Goal: Transaction & Acquisition: Book appointment/travel/reservation

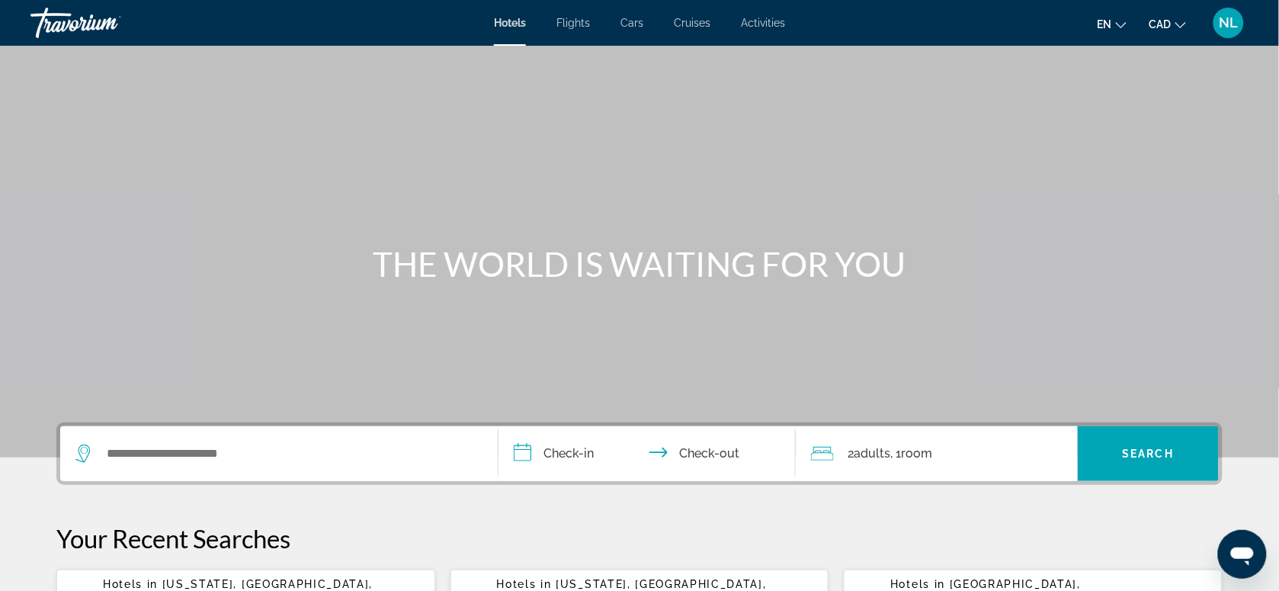
click at [698, 21] on span "Cruises" at bounding box center [692, 23] width 37 height 12
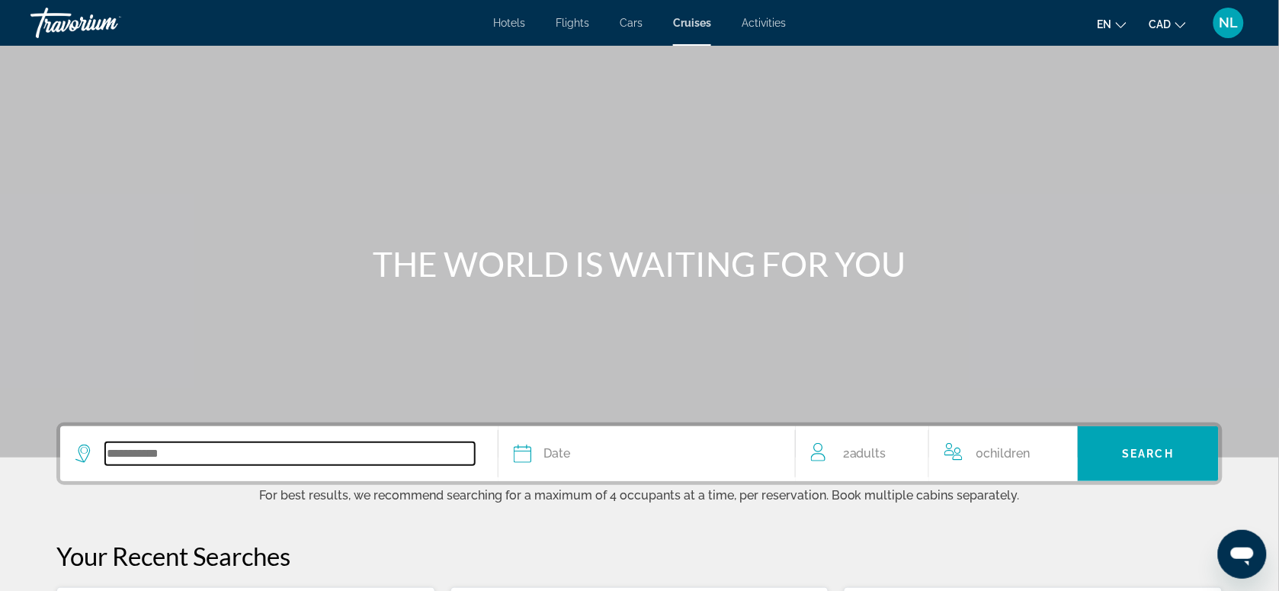
click at [234, 454] on input "Search widget" at bounding box center [290, 453] width 370 height 23
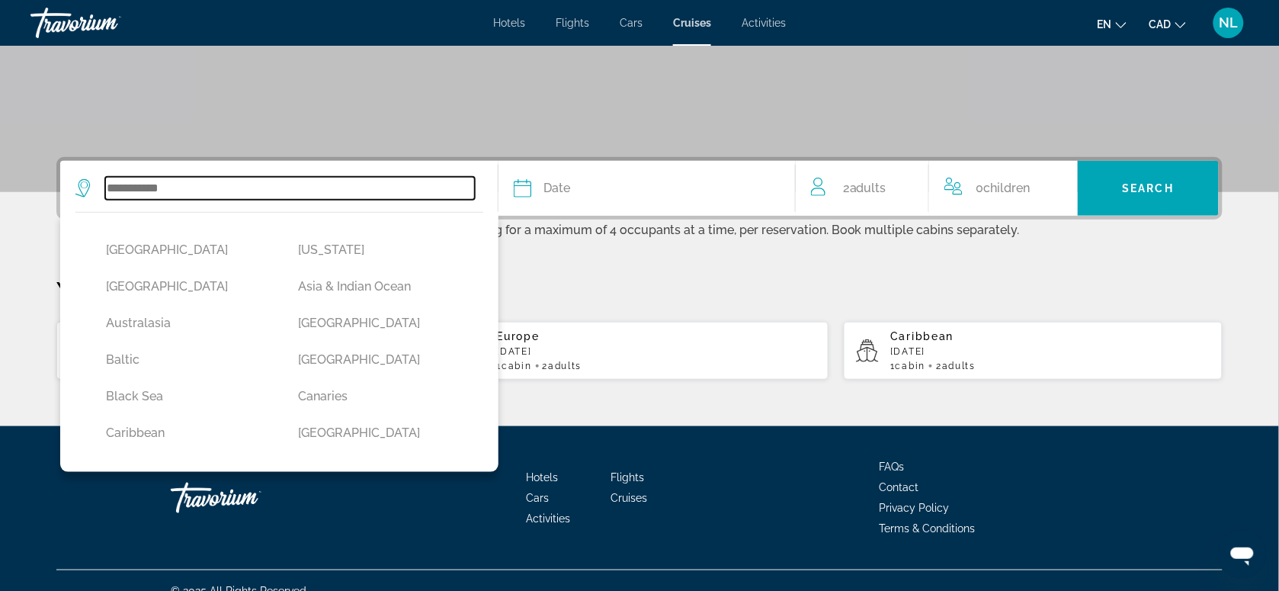
scroll to position [287, 0]
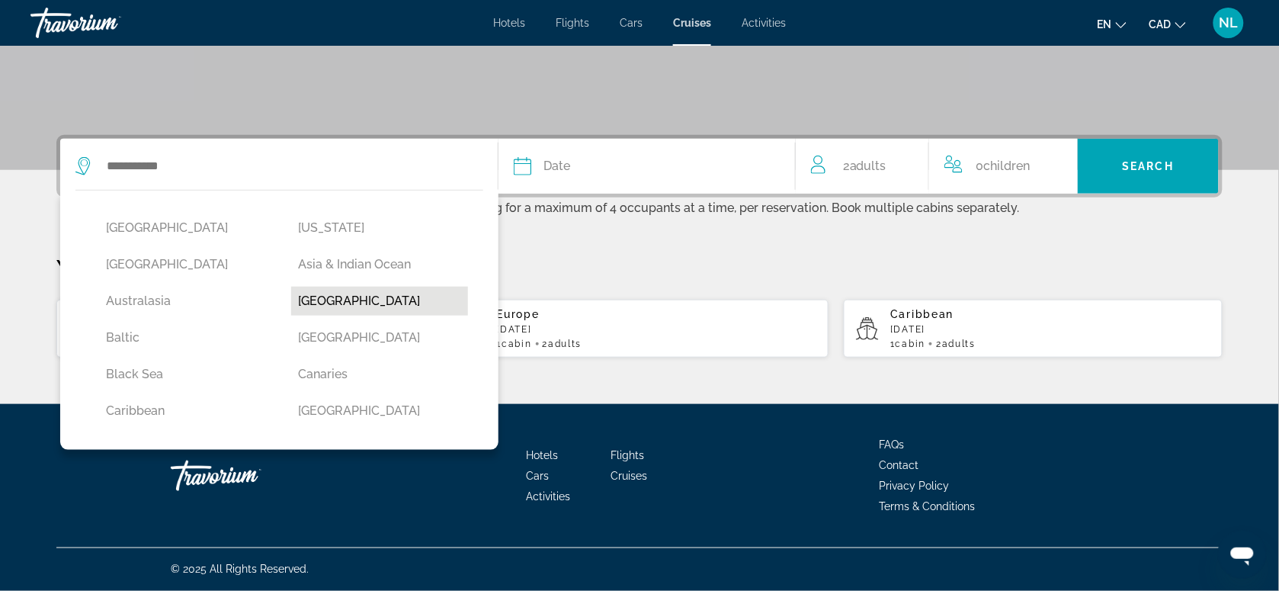
click at [333, 306] on button "[GEOGRAPHIC_DATA]" at bounding box center [380, 301] width 178 height 29
type input "*******"
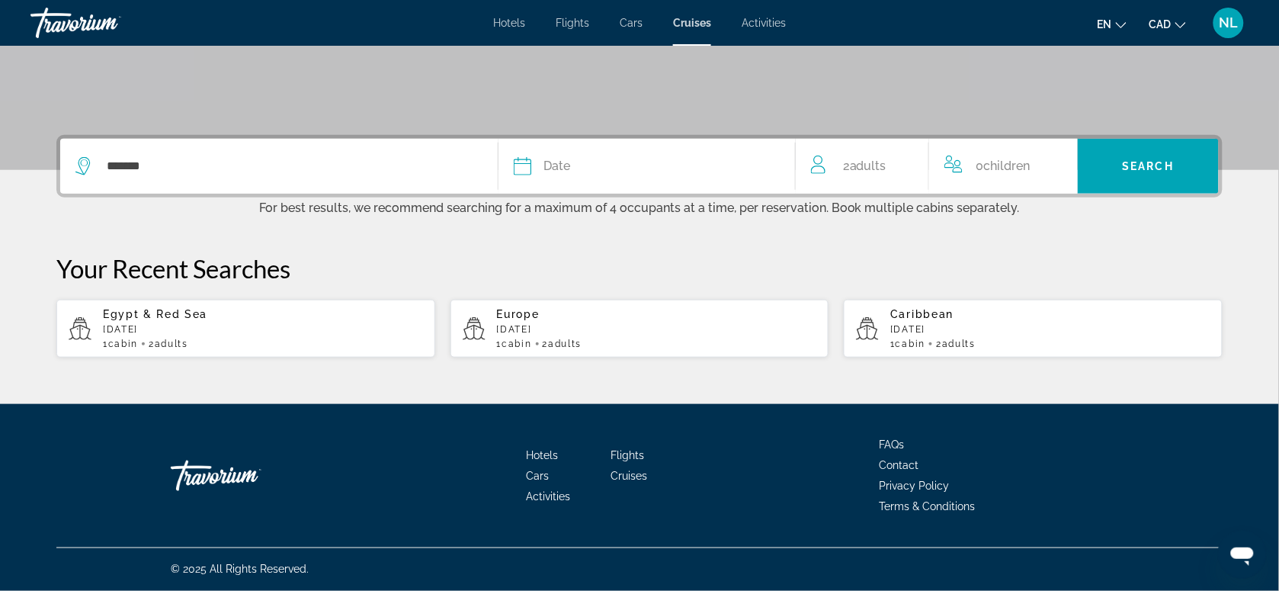
click at [607, 160] on div "Date" at bounding box center [647, 165] width 266 height 21
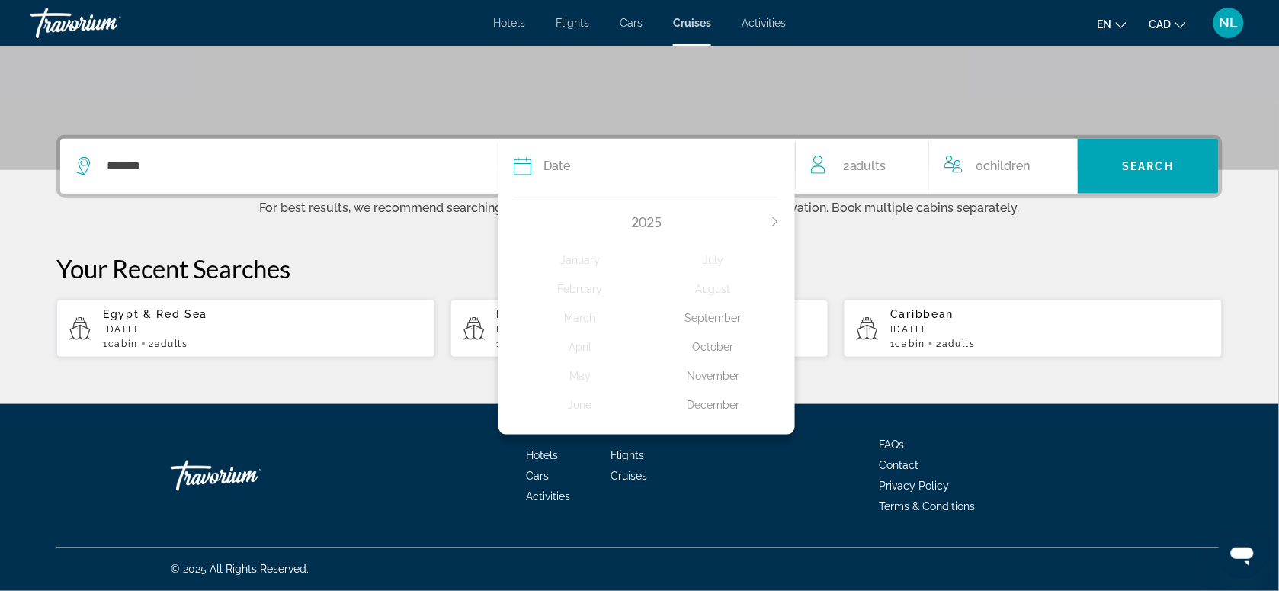
click at [709, 379] on div "November" at bounding box center [713, 375] width 133 height 27
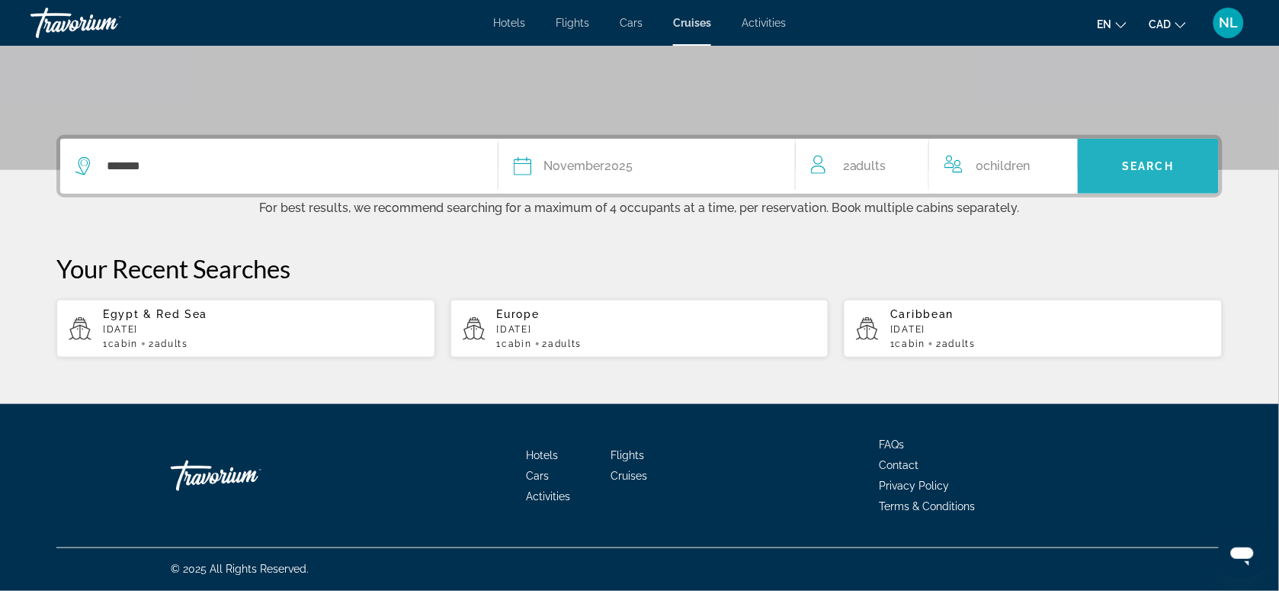
click at [1138, 169] on span "Search" at bounding box center [1149, 166] width 52 height 12
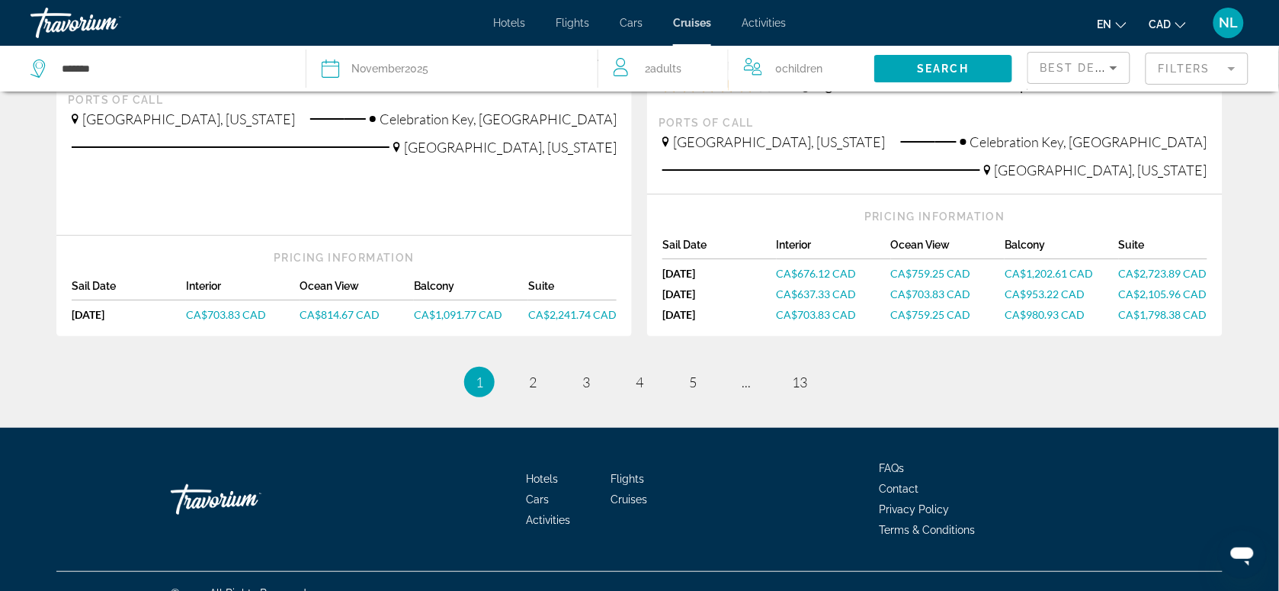
scroll to position [1640, 0]
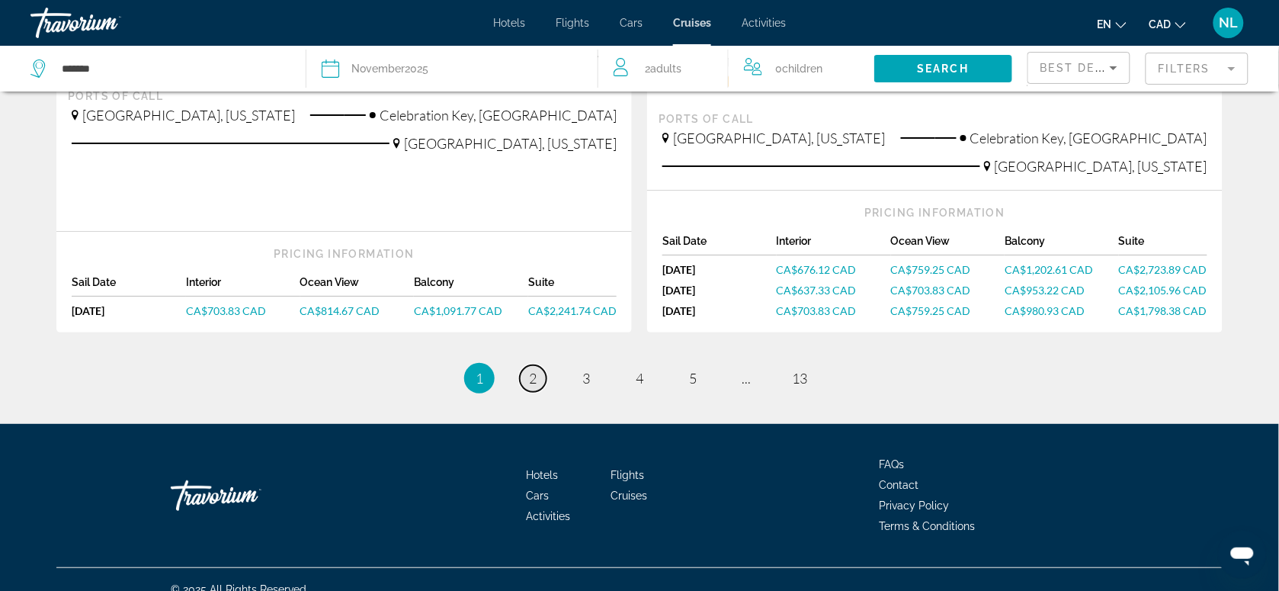
click at [536, 370] on span "2" at bounding box center [533, 378] width 8 height 17
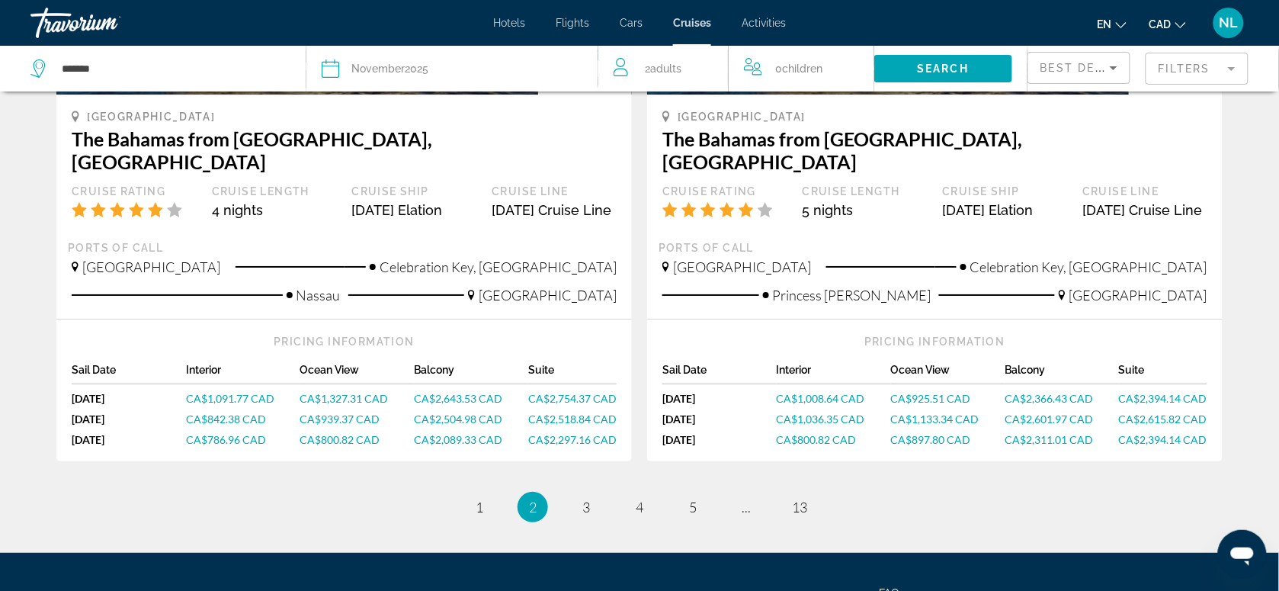
scroll to position [1669, 0]
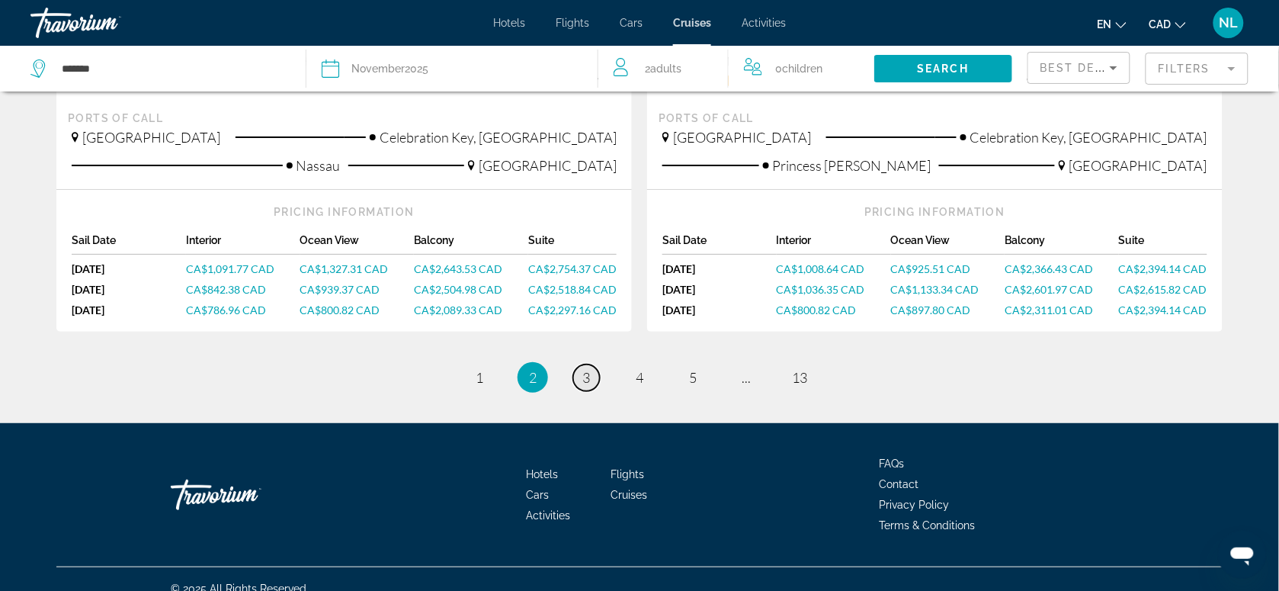
click at [588, 364] on link "page 3" at bounding box center [586, 377] width 27 height 27
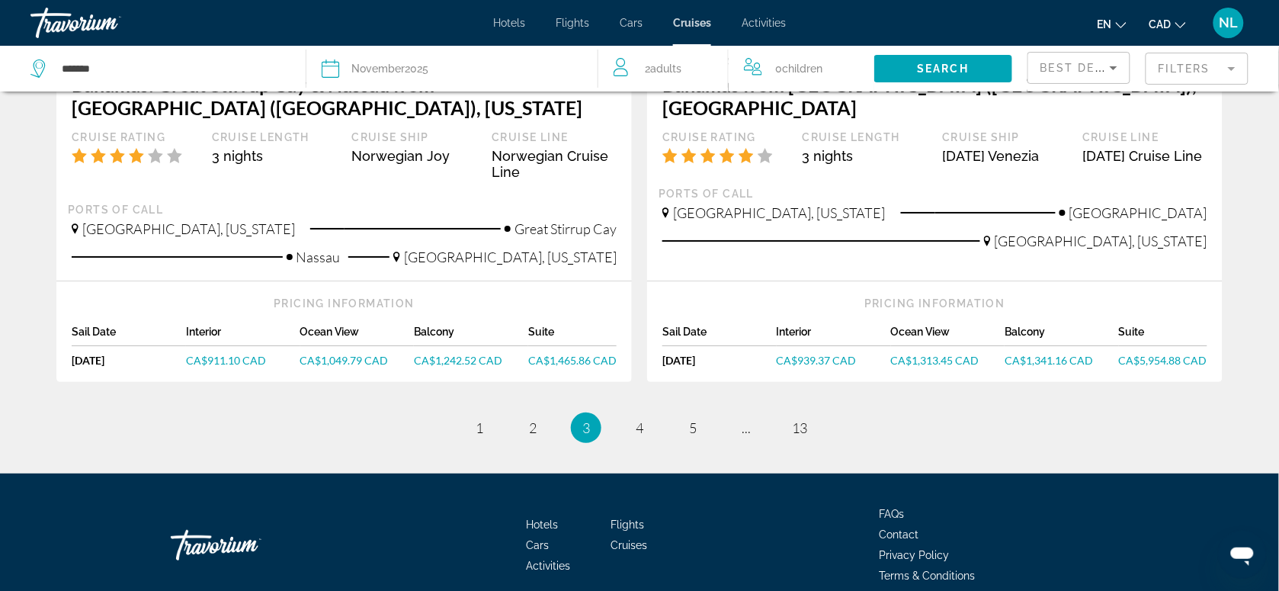
scroll to position [1620, 0]
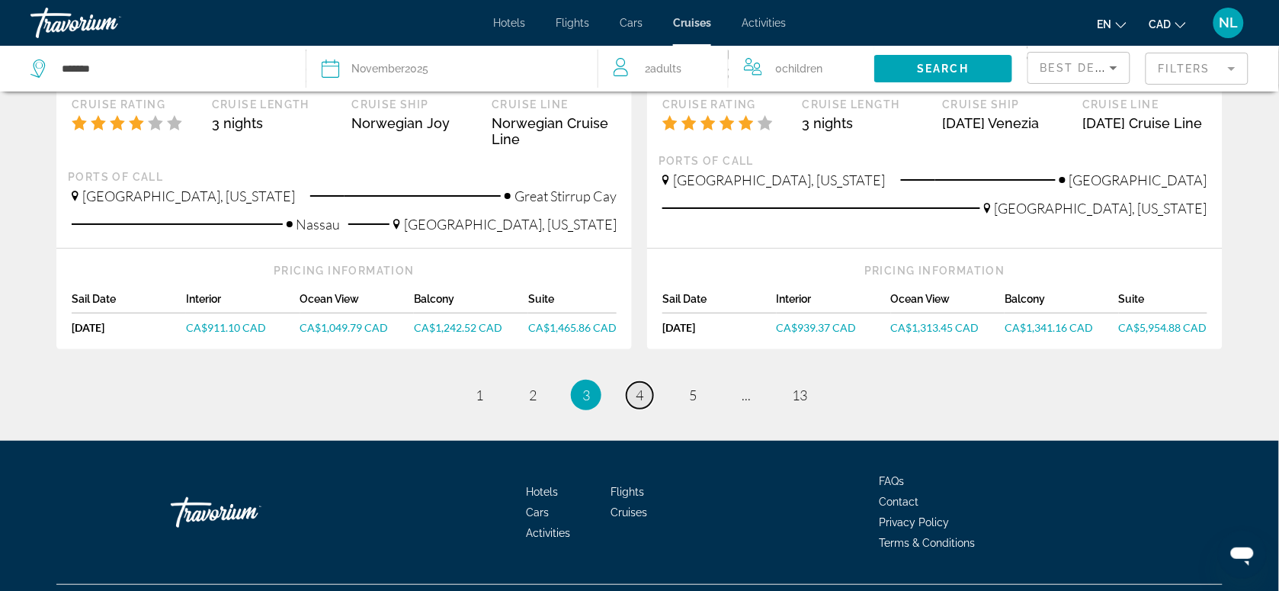
click at [639, 389] on span "4" at bounding box center [640, 394] width 8 height 17
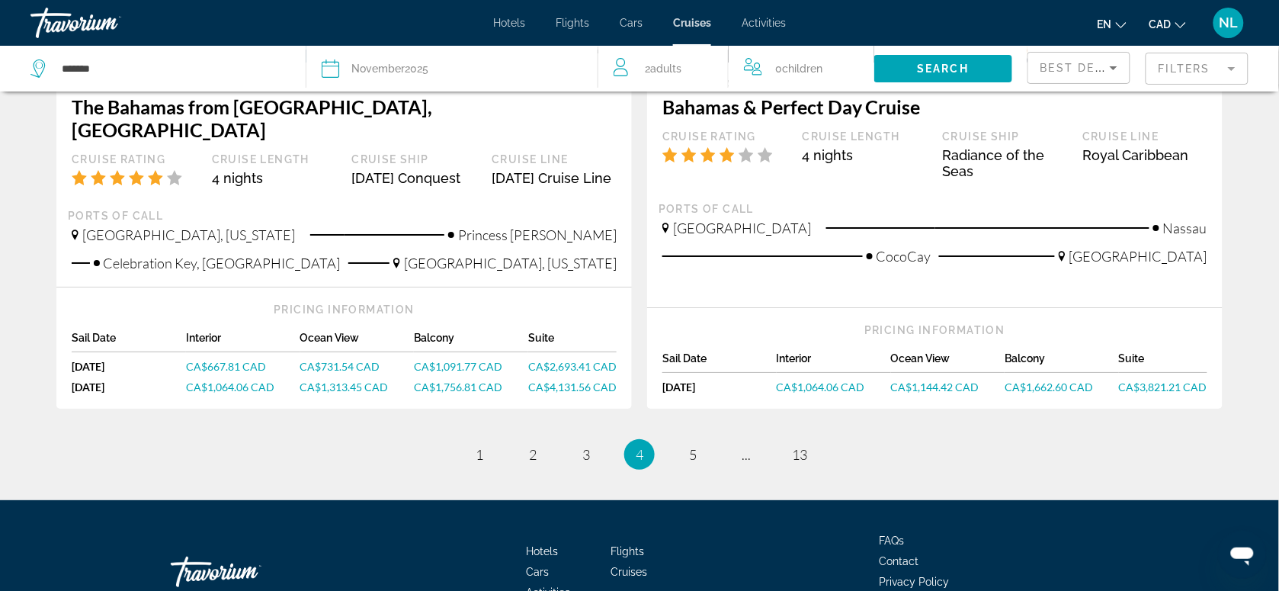
scroll to position [1588, 0]
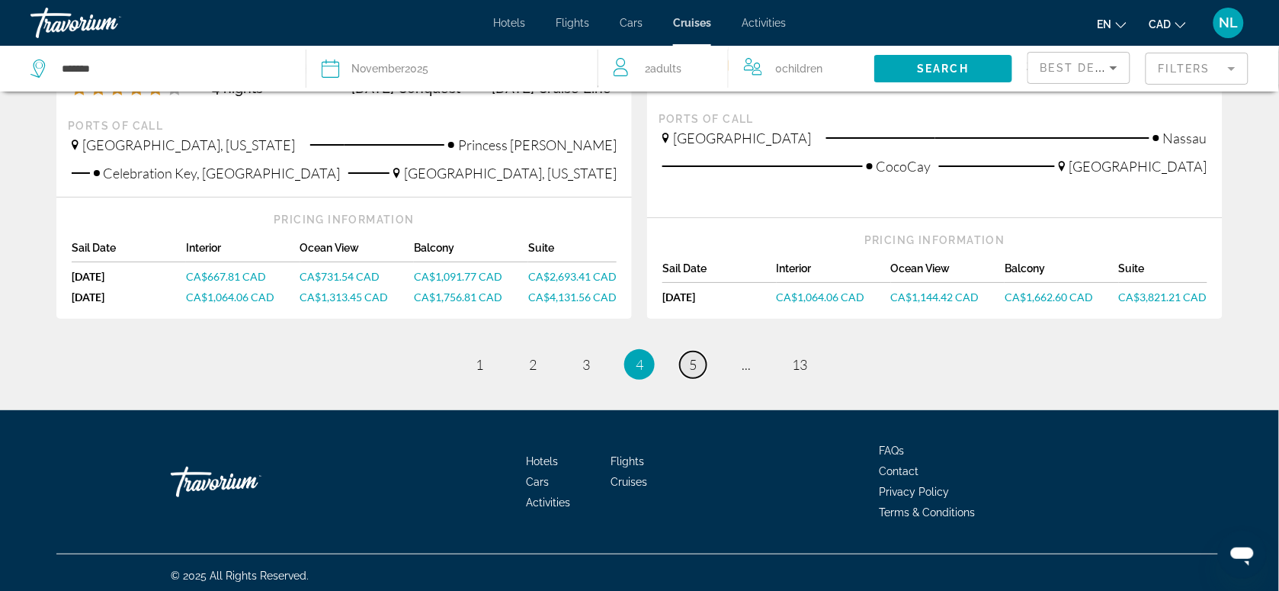
click at [696, 366] on span "5" at bounding box center [693, 364] width 8 height 17
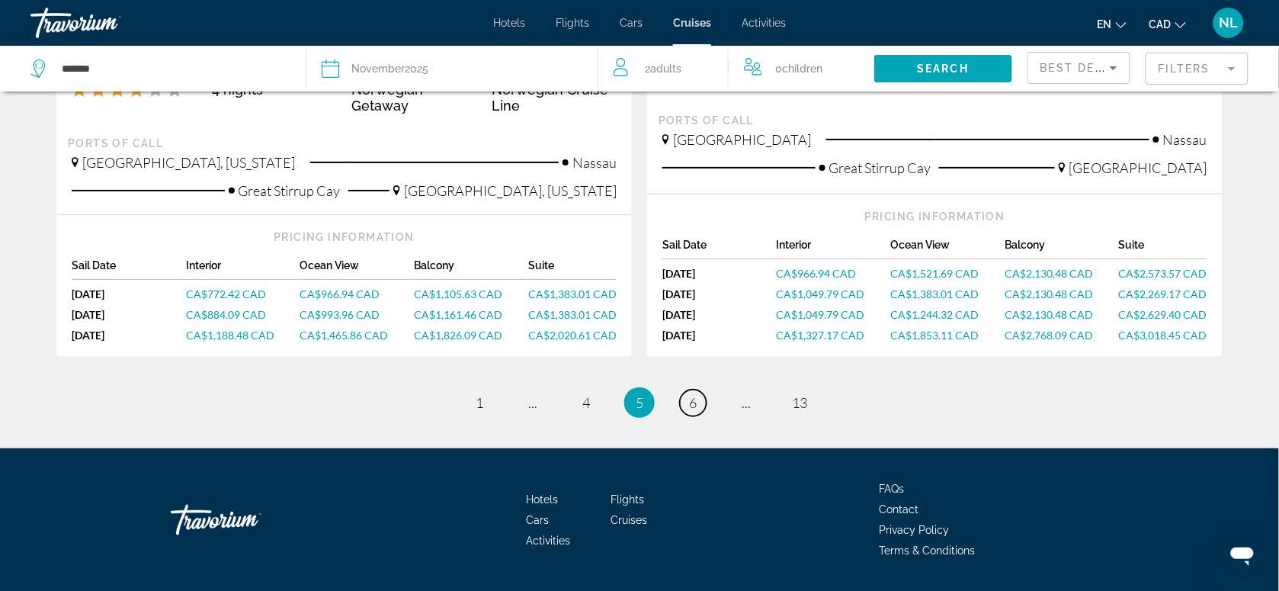
scroll to position [1751, 0]
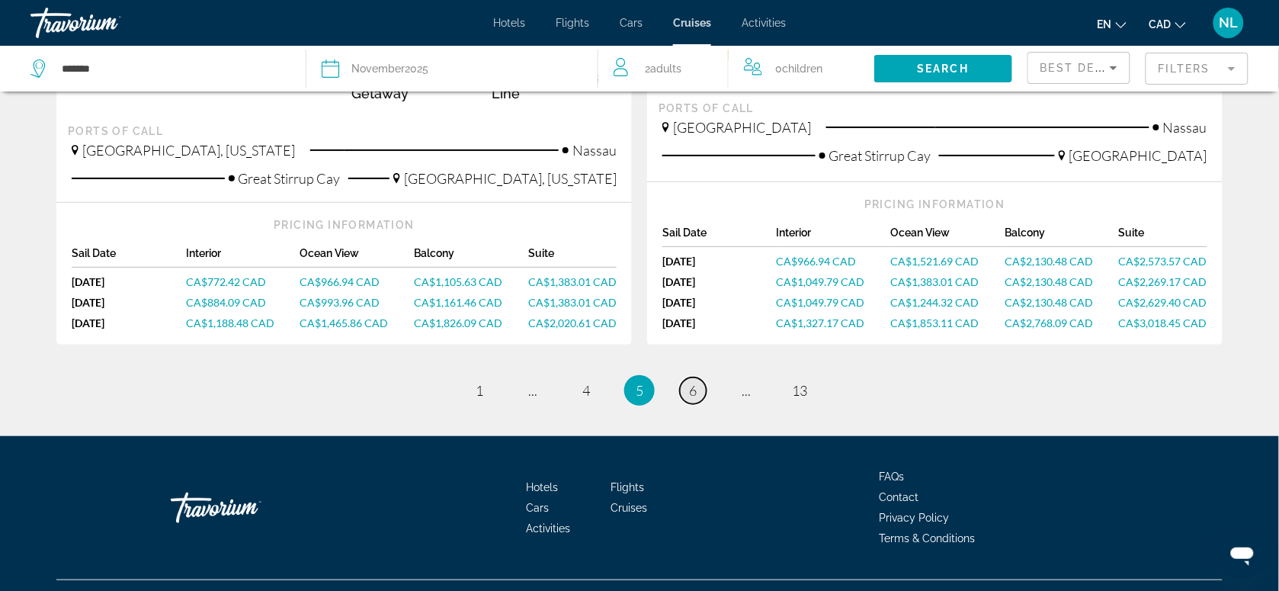
click at [687, 377] on link "page 6" at bounding box center [693, 390] width 27 height 27
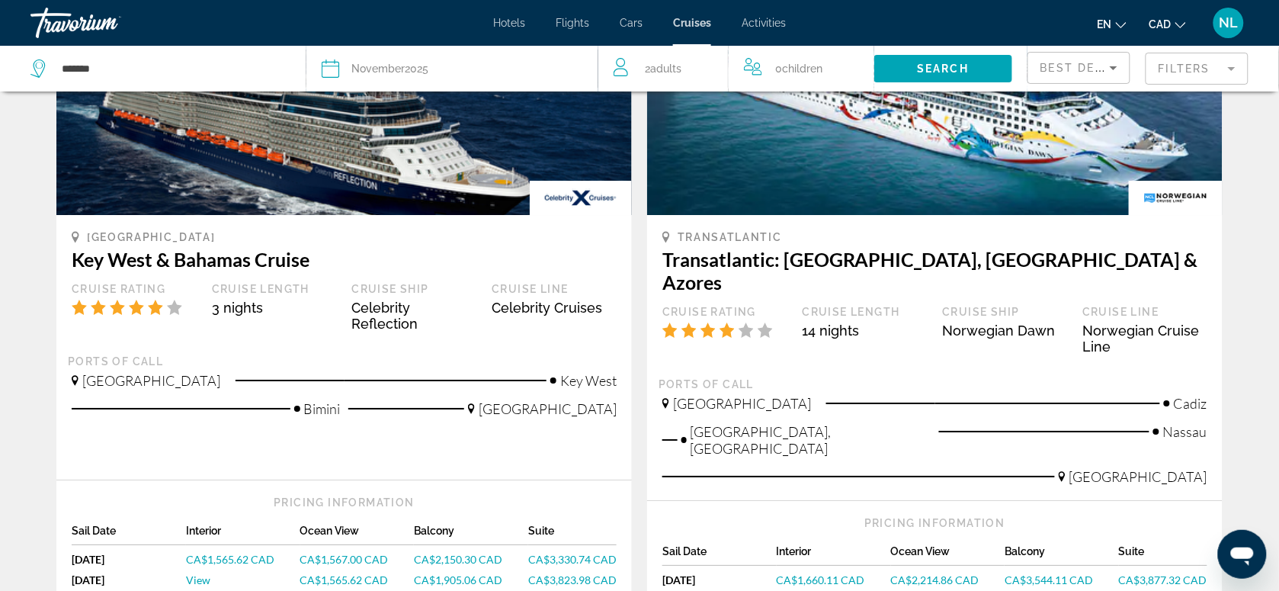
scroll to position [1429, 0]
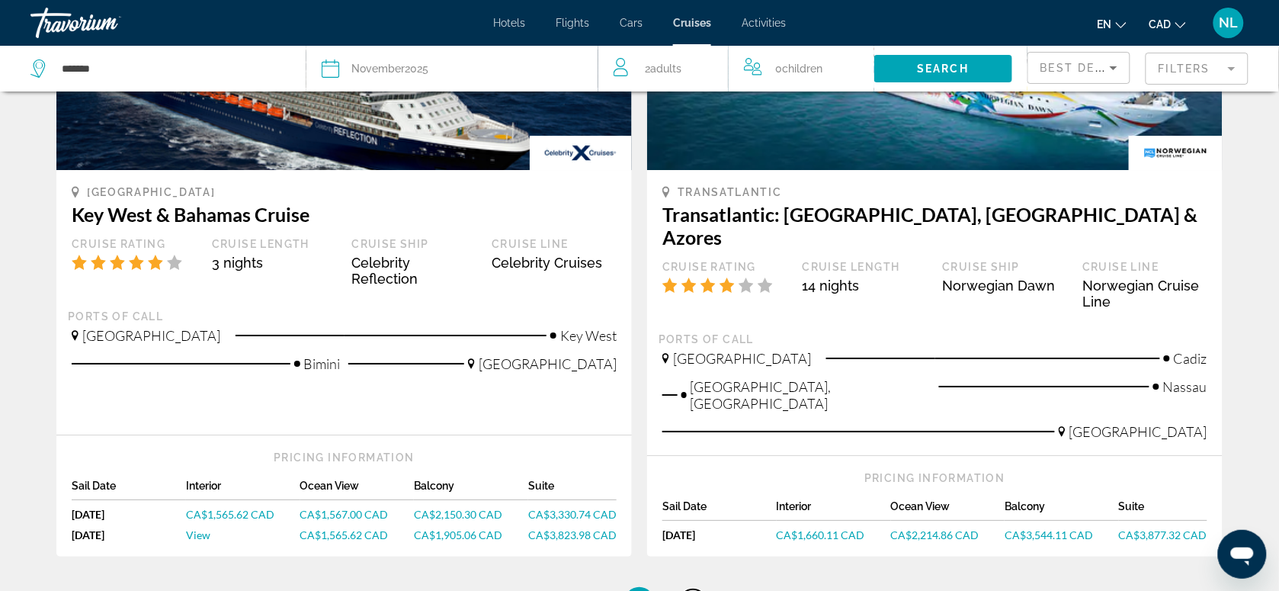
click at [691, 590] on span "7" at bounding box center [693, 602] width 8 height 17
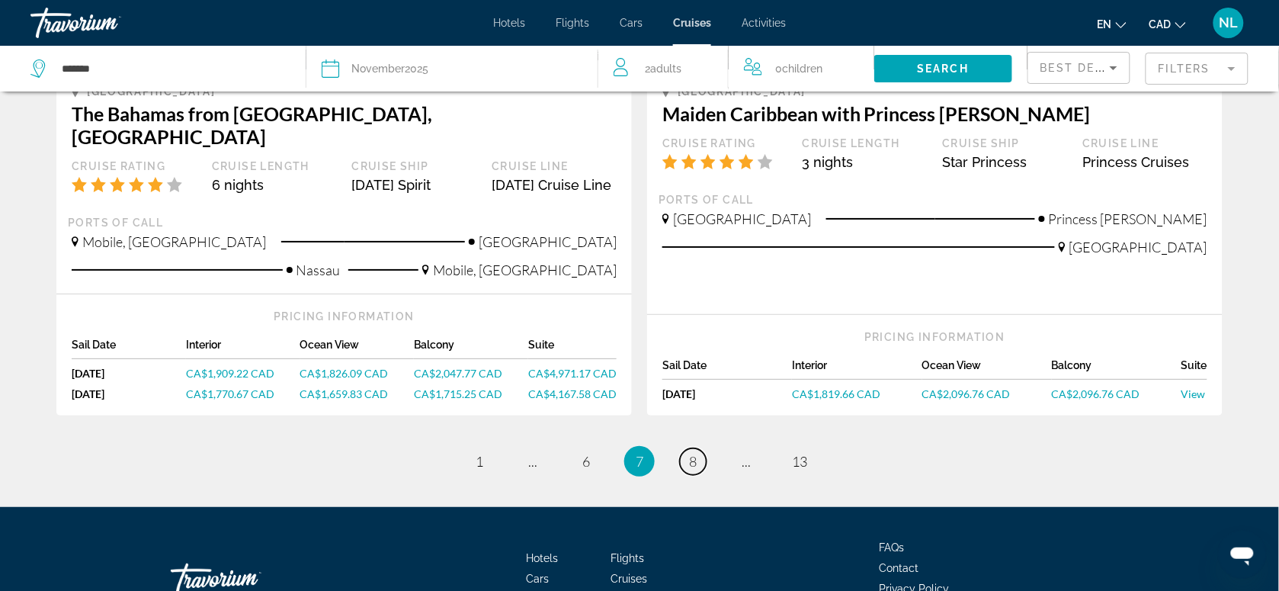
scroll to position [1709, 0]
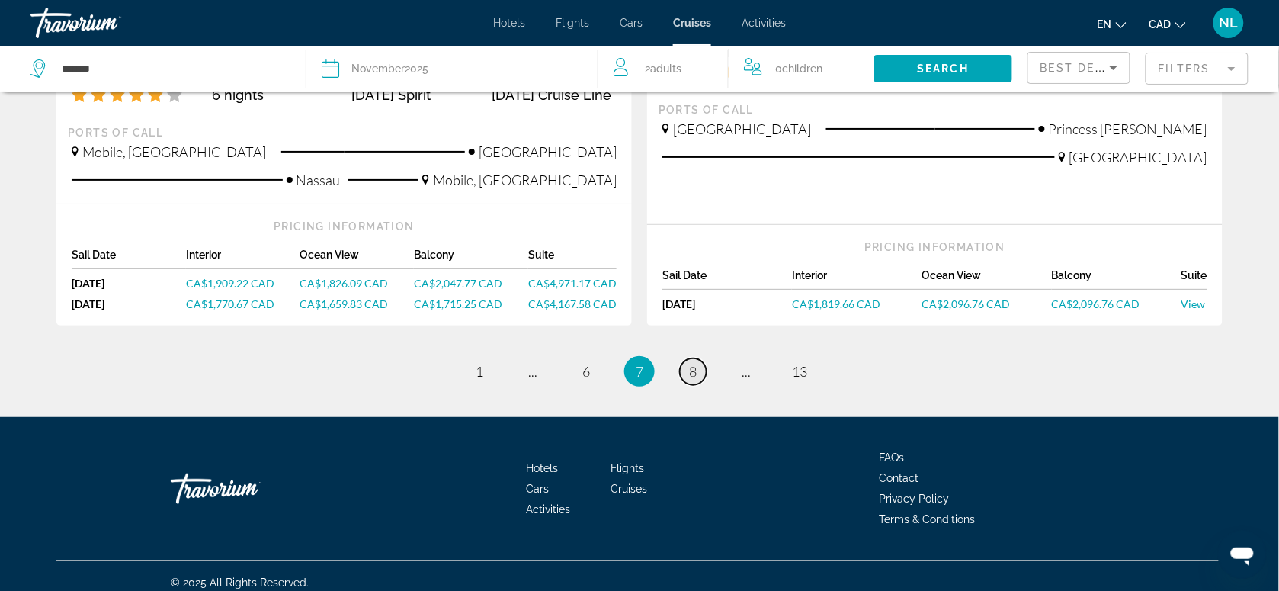
click at [702, 358] on link "page 8" at bounding box center [693, 371] width 27 height 27
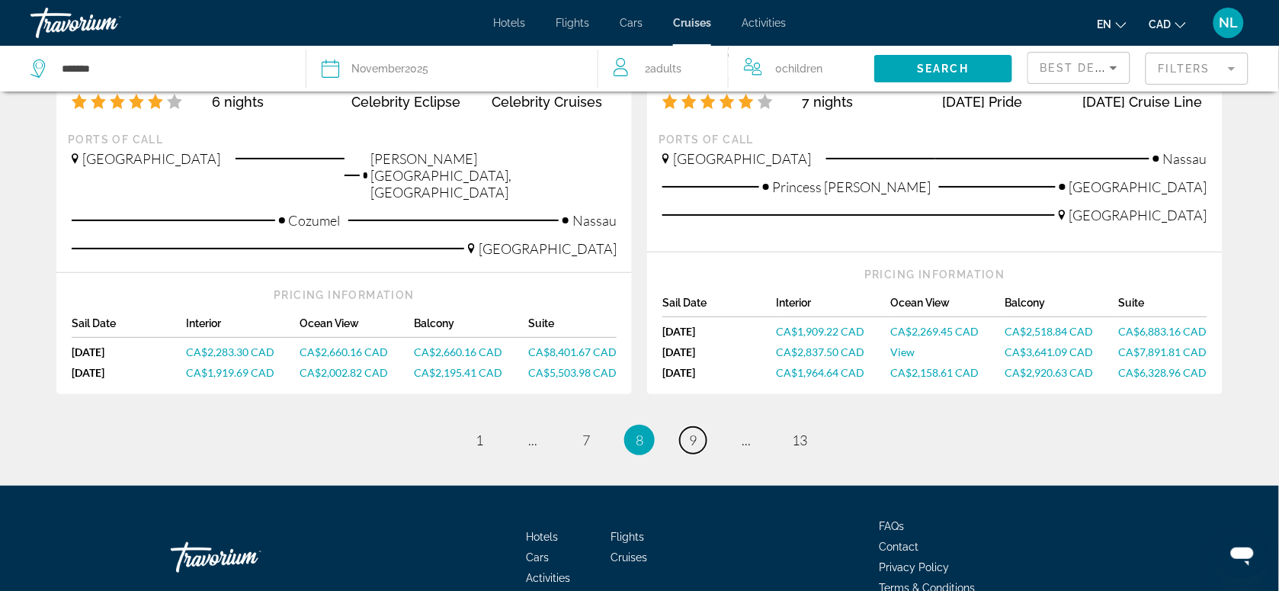
scroll to position [1735, 0]
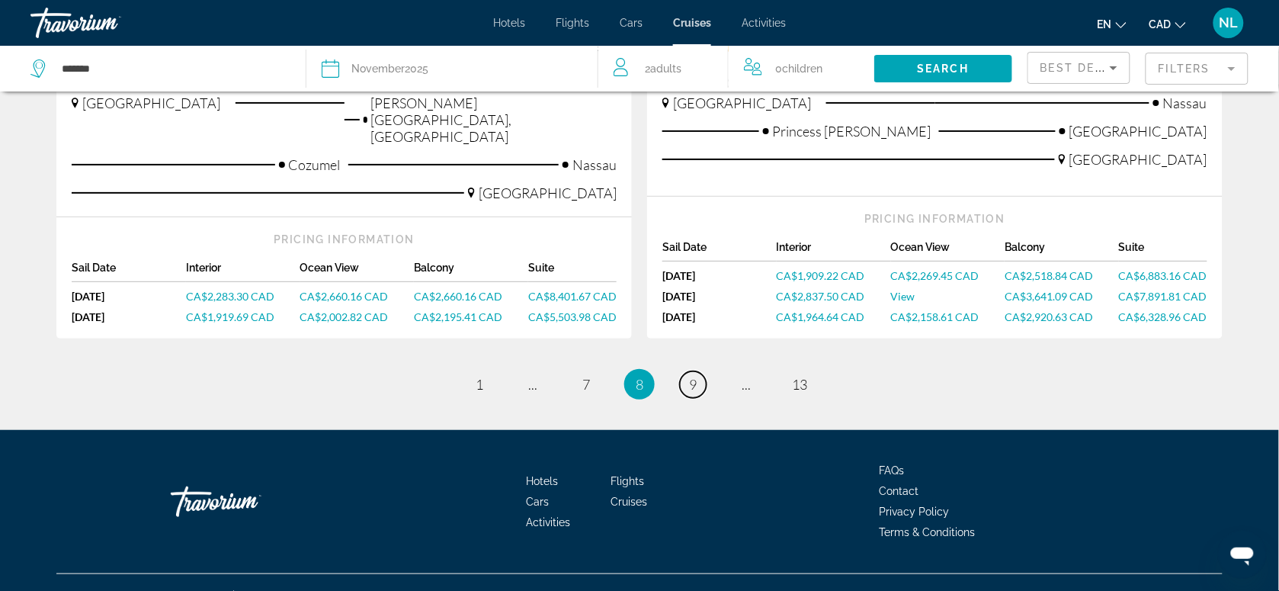
drag, startPoint x: 694, startPoint y: 355, endPoint x: 776, endPoint y: 389, distance: 89.2
click at [694, 376] on span "9" at bounding box center [693, 384] width 8 height 17
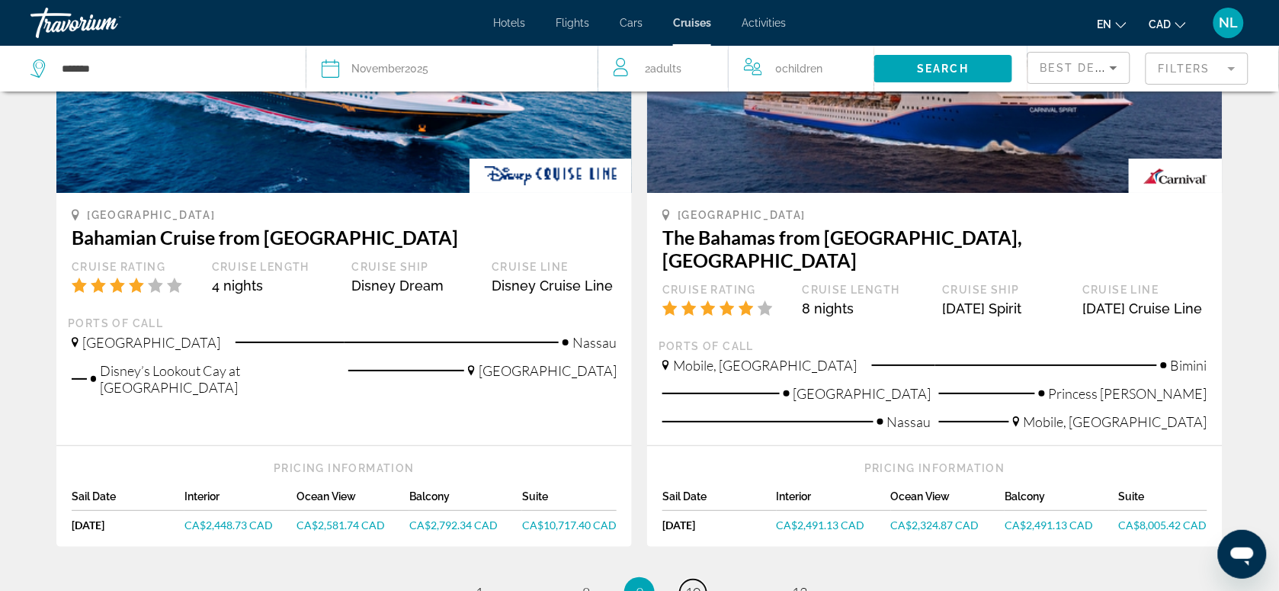
scroll to position [1725, 0]
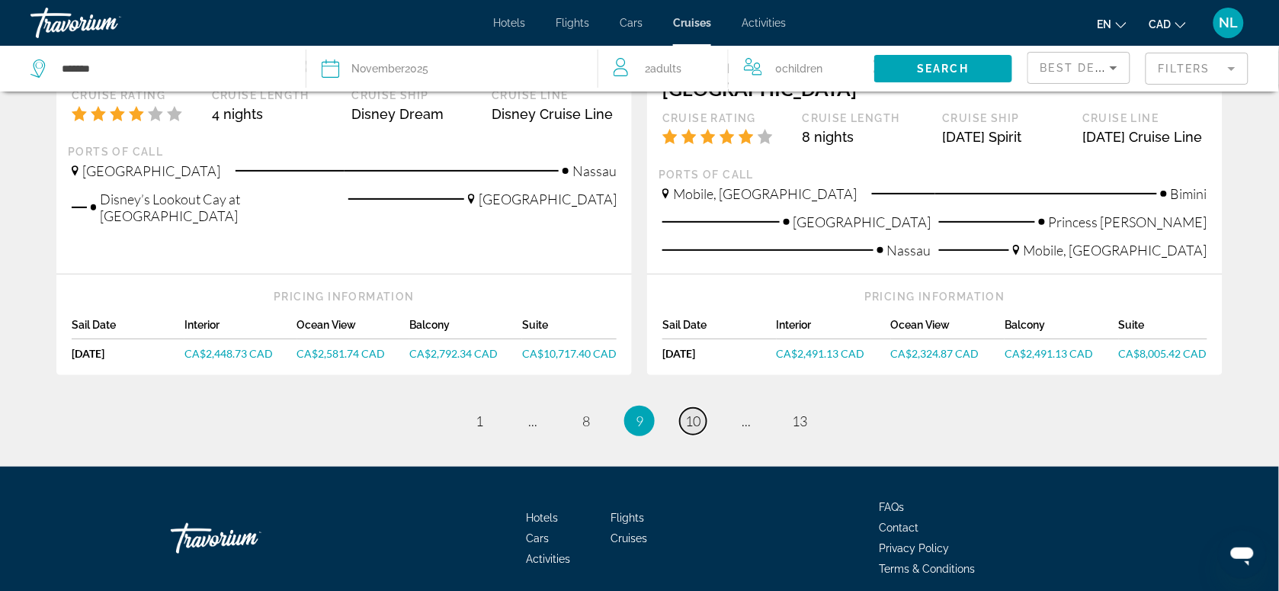
click at [694, 412] on span "10" at bounding box center [692, 420] width 15 height 17
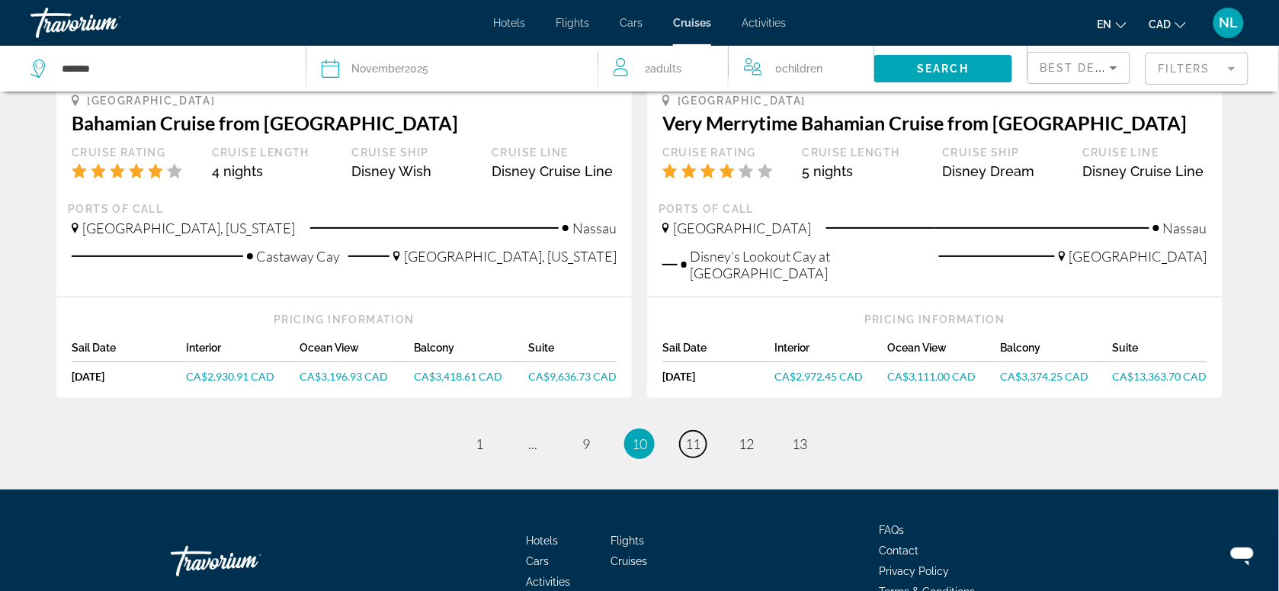
scroll to position [1658, 0]
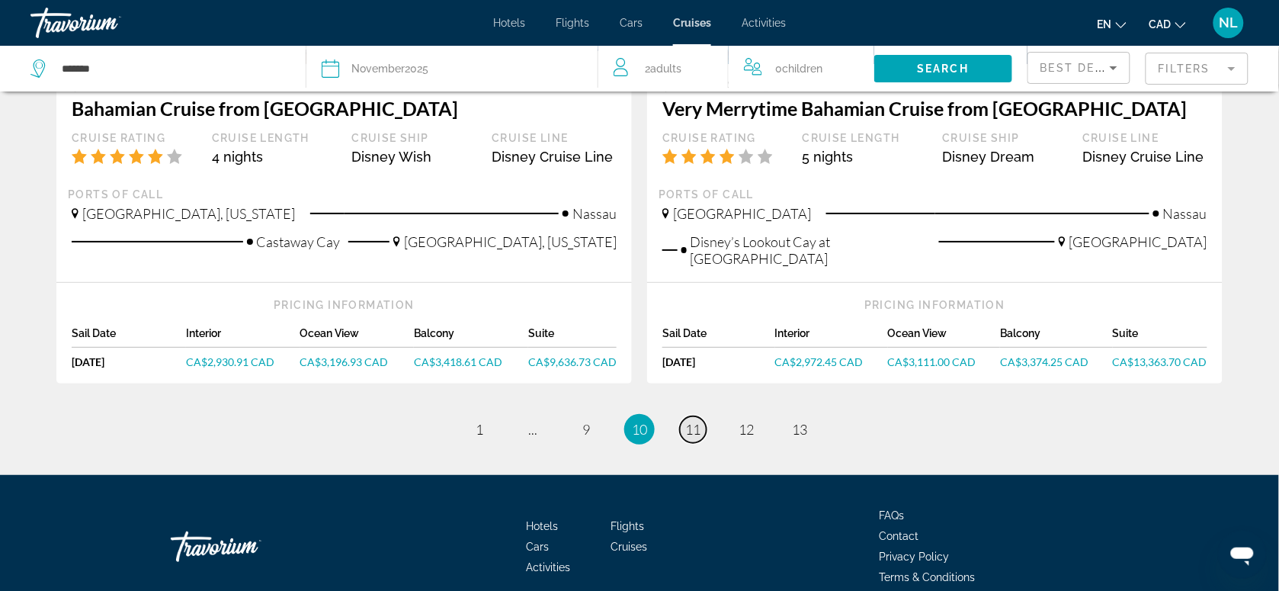
click at [687, 421] on span "11" at bounding box center [692, 429] width 15 height 17
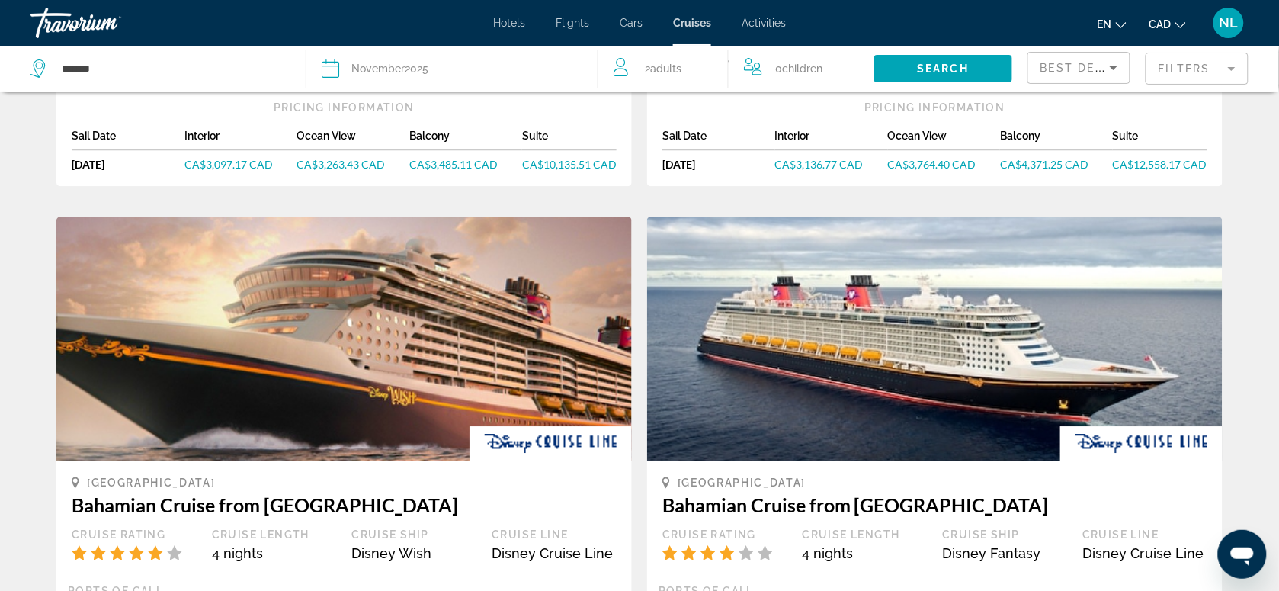
scroll to position [1429, 0]
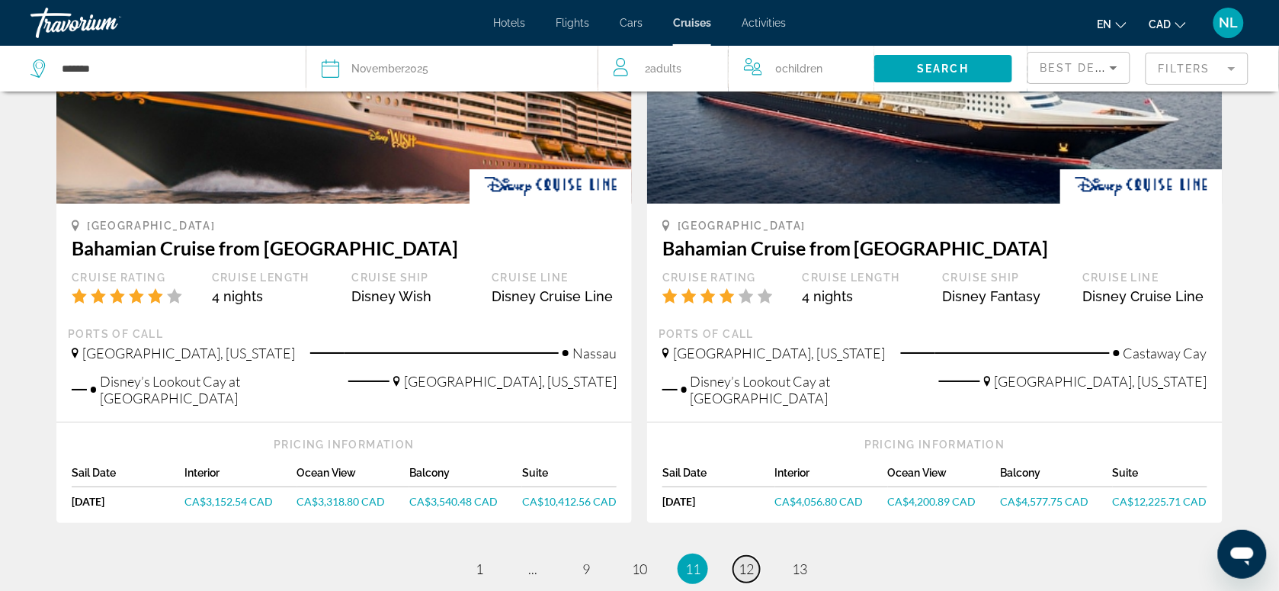
click at [743, 566] on span "12" at bounding box center [746, 568] width 15 height 17
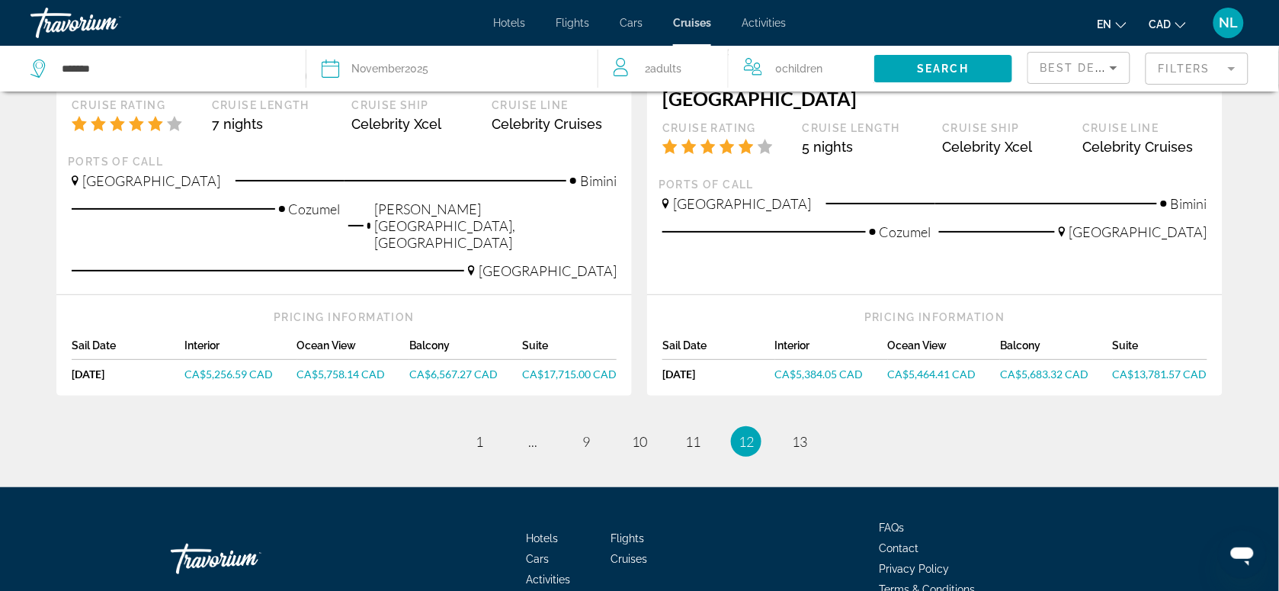
scroll to position [1677, 0]
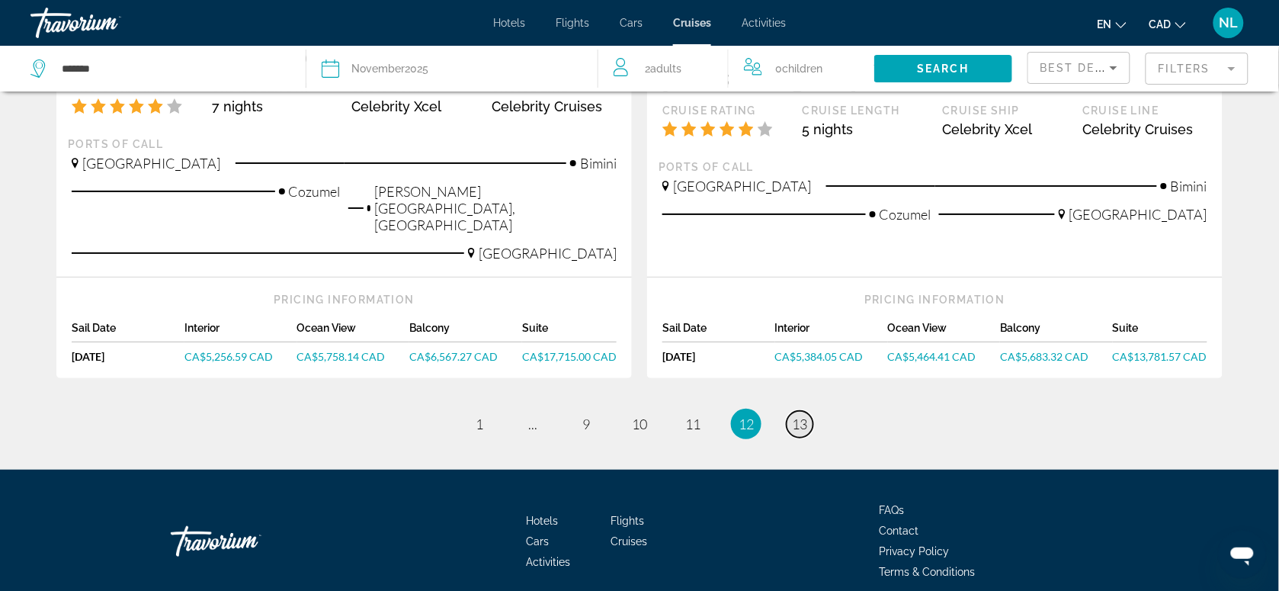
click at [797, 415] on span "13" at bounding box center [799, 423] width 15 height 17
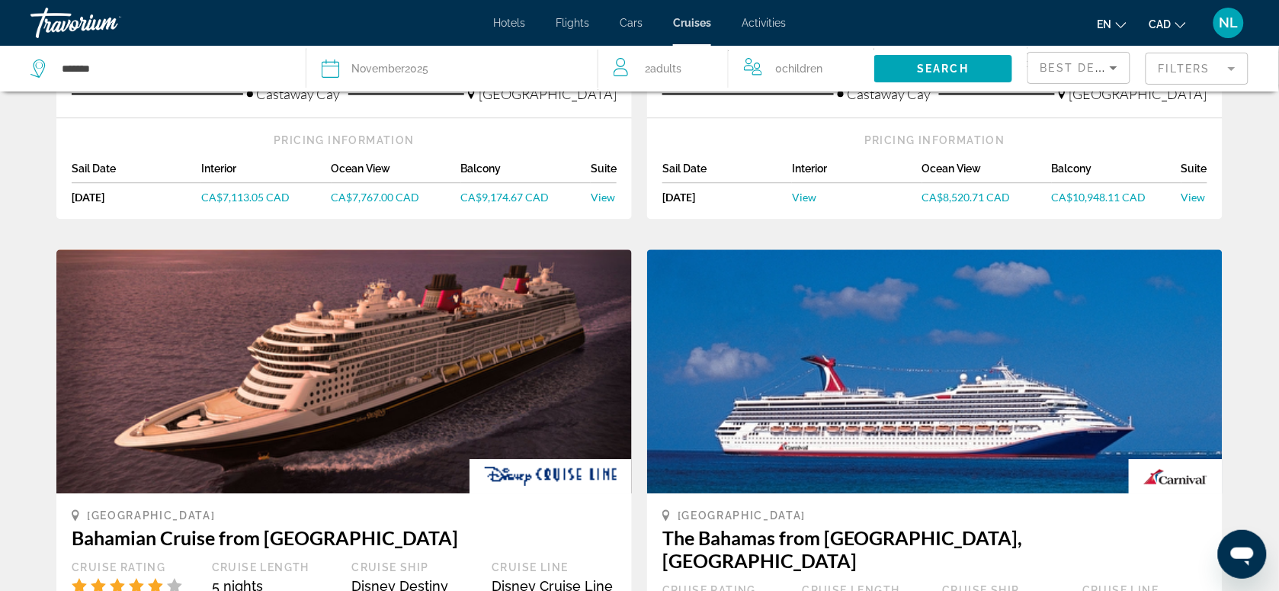
scroll to position [851, 0]
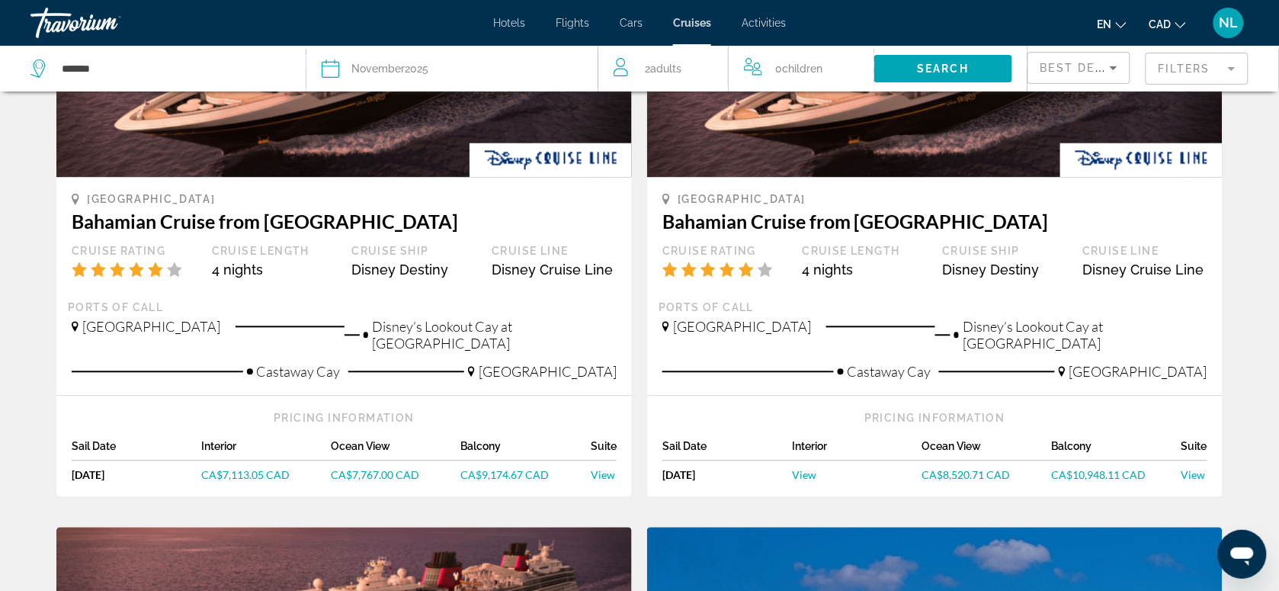
click at [417, 67] on div "[DATE]" at bounding box center [389, 68] width 77 height 21
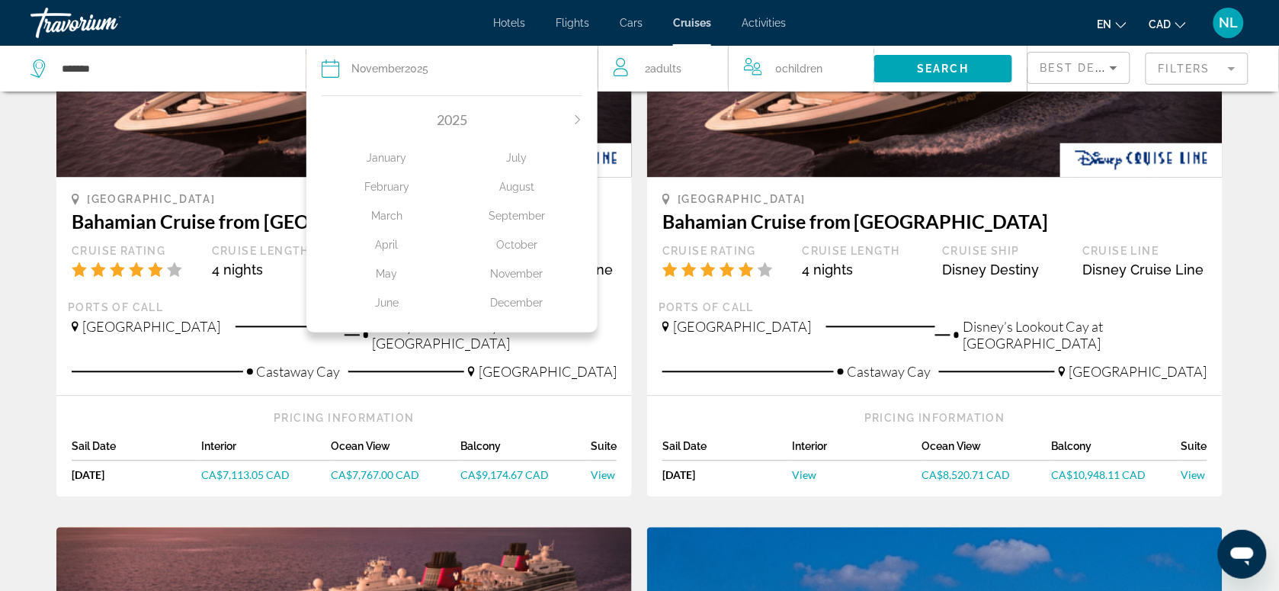
click at [574, 118] on icon "Next month" at bounding box center [577, 119] width 9 height 9
click at [517, 274] on div "November" at bounding box center [517, 273] width 130 height 27
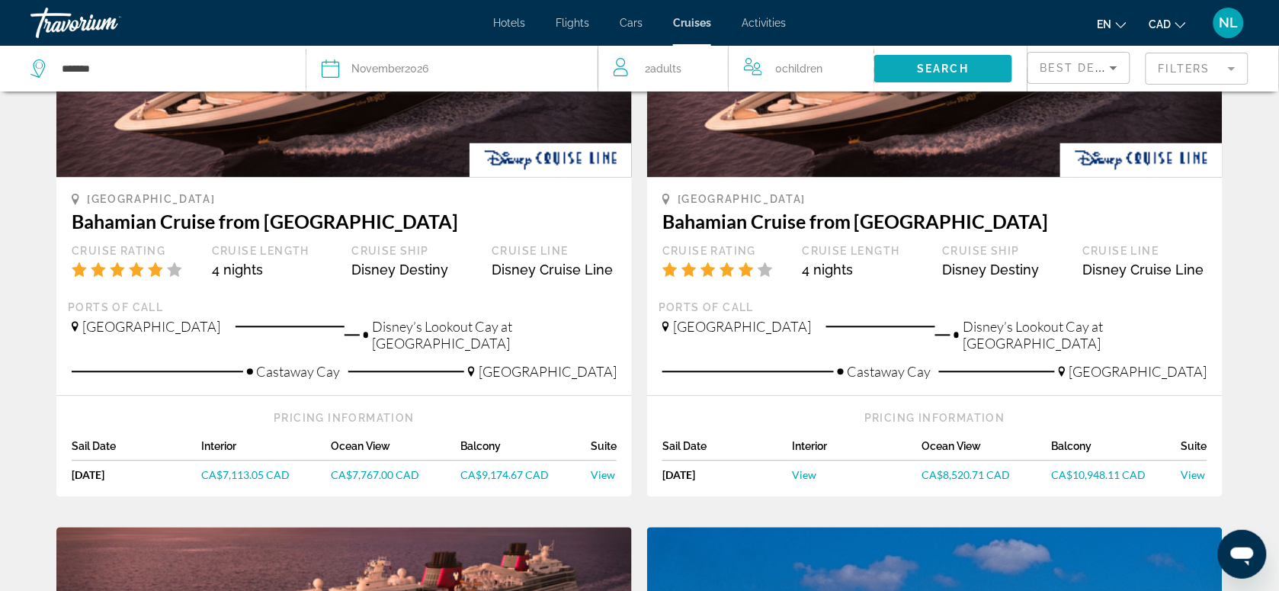
click at [922, 66] on span "Search" at bounding box center [944, 68] width 52 height 12
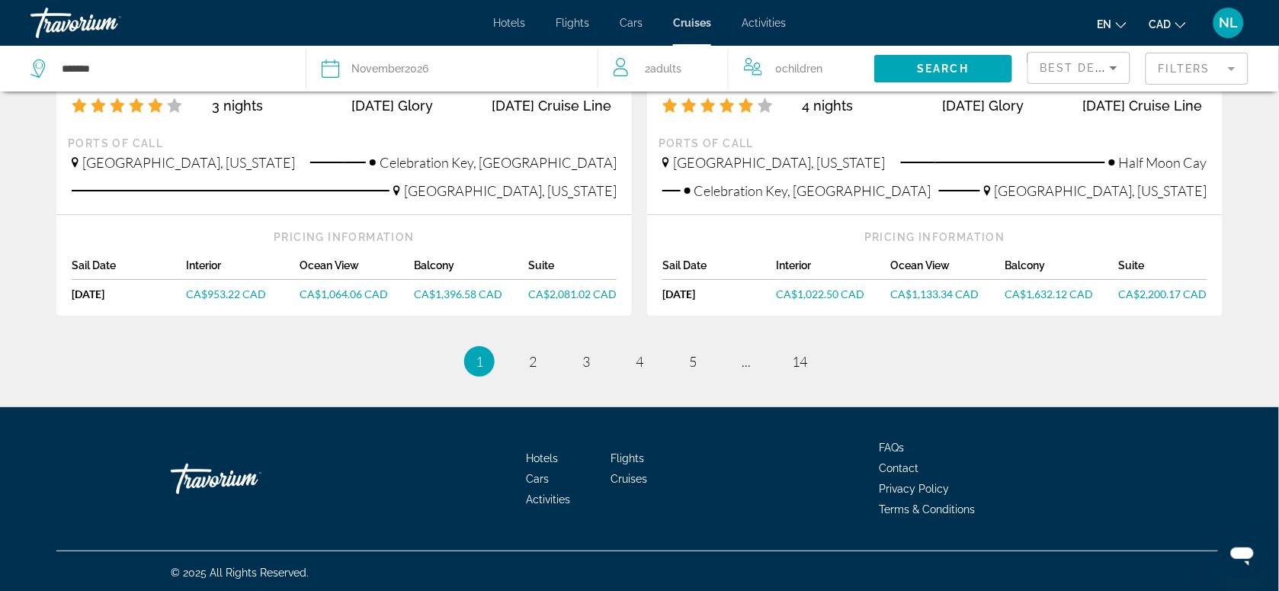
scroll to position [1599, 0]
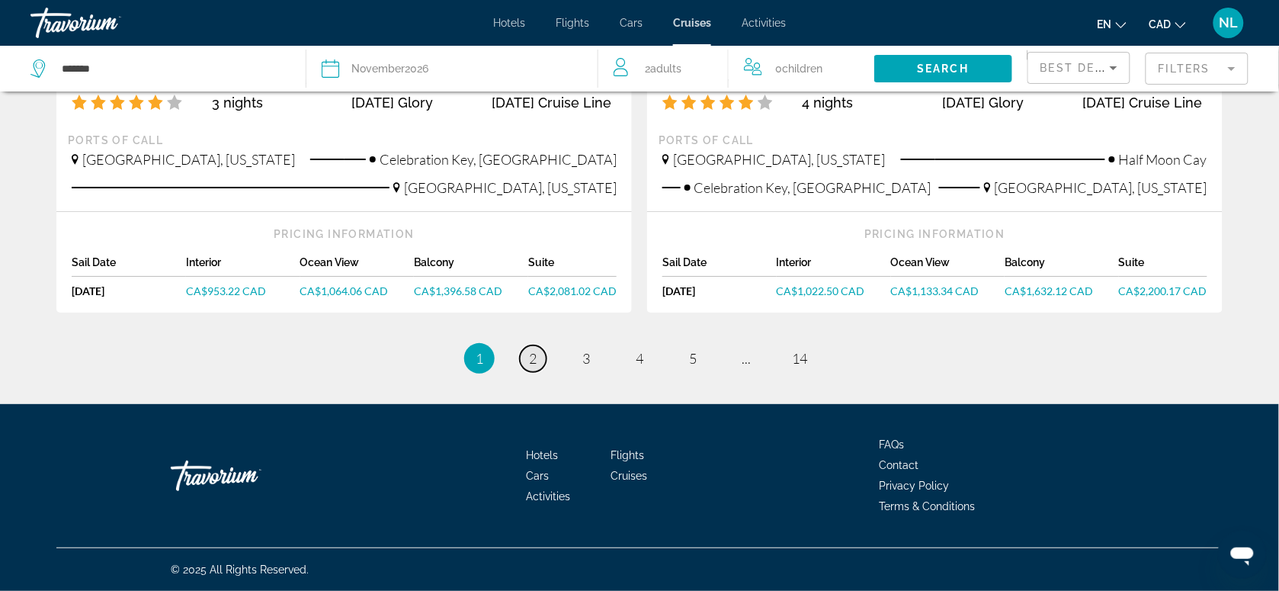
click at [534, 368] on link "page 2" at bounding box center [533, 358] width 27 height 27
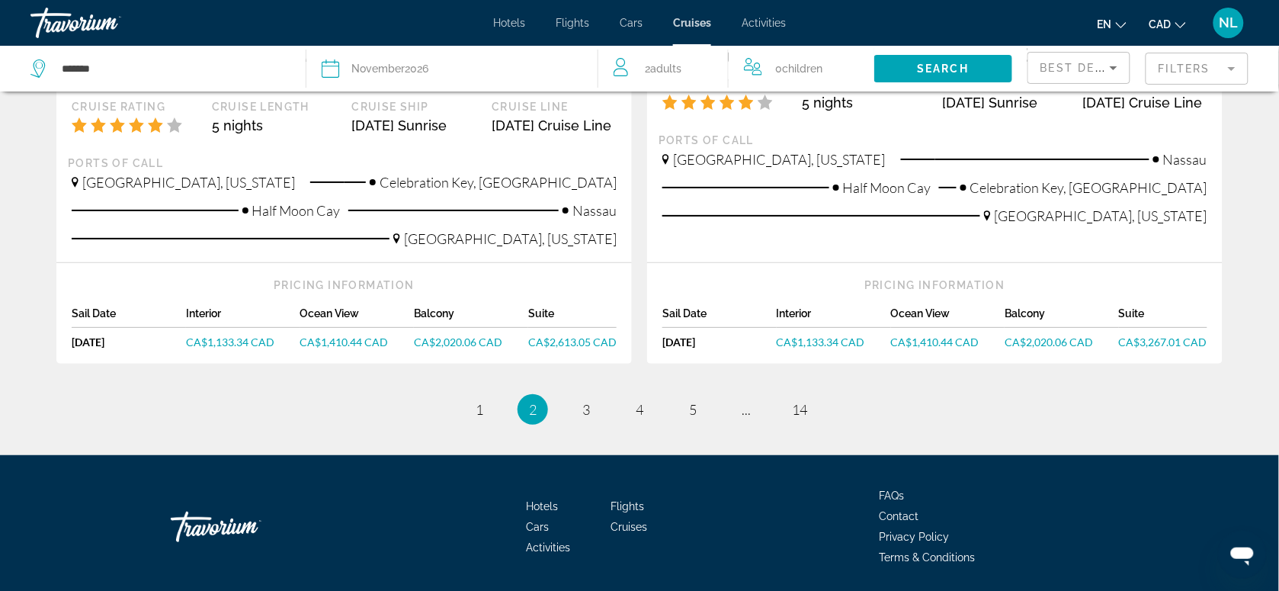
scroll to position [1709, 0]
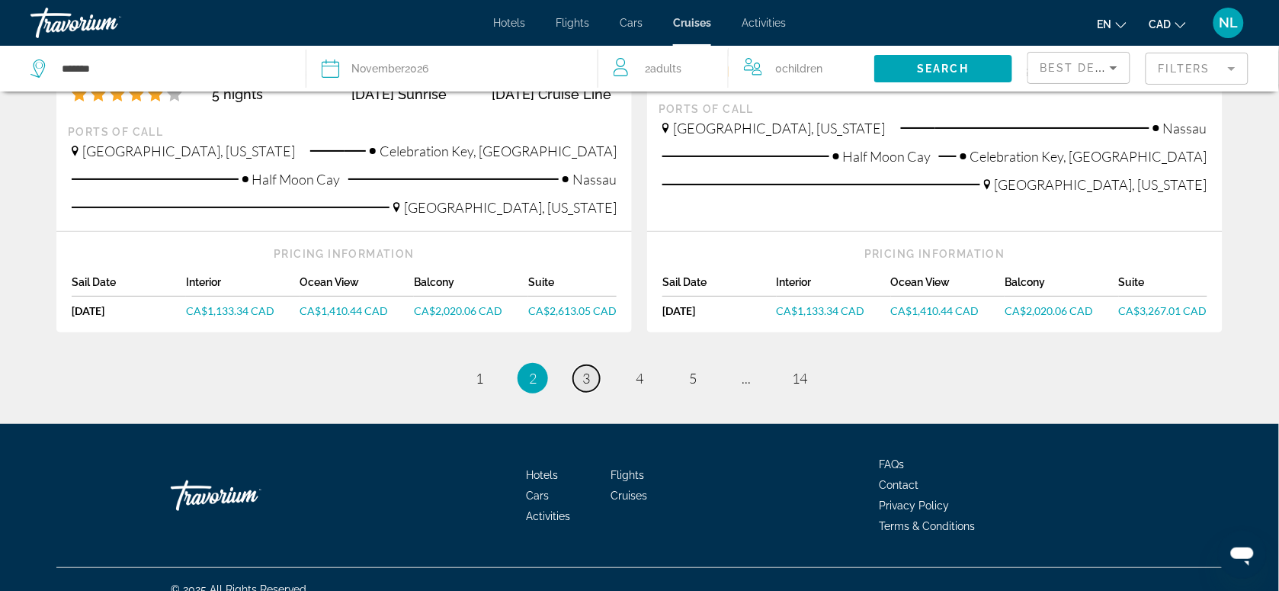
click at [583, 370] on span "3" at bounding box center [586, 378] width 8 height 17
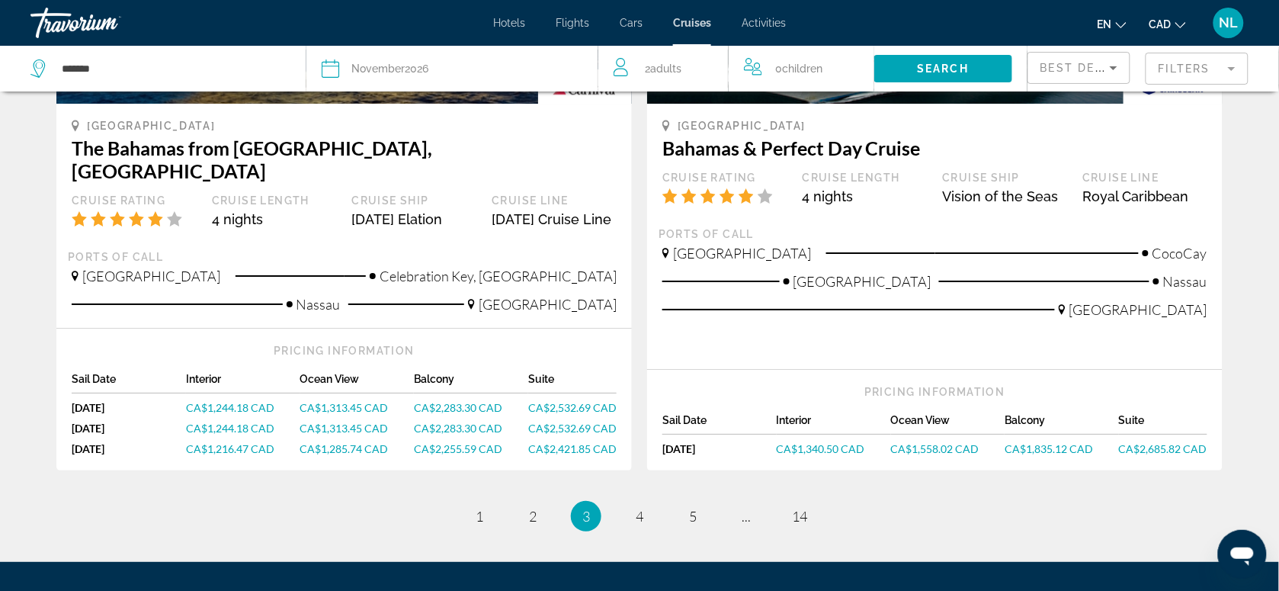
scroll to position [1640, 0]
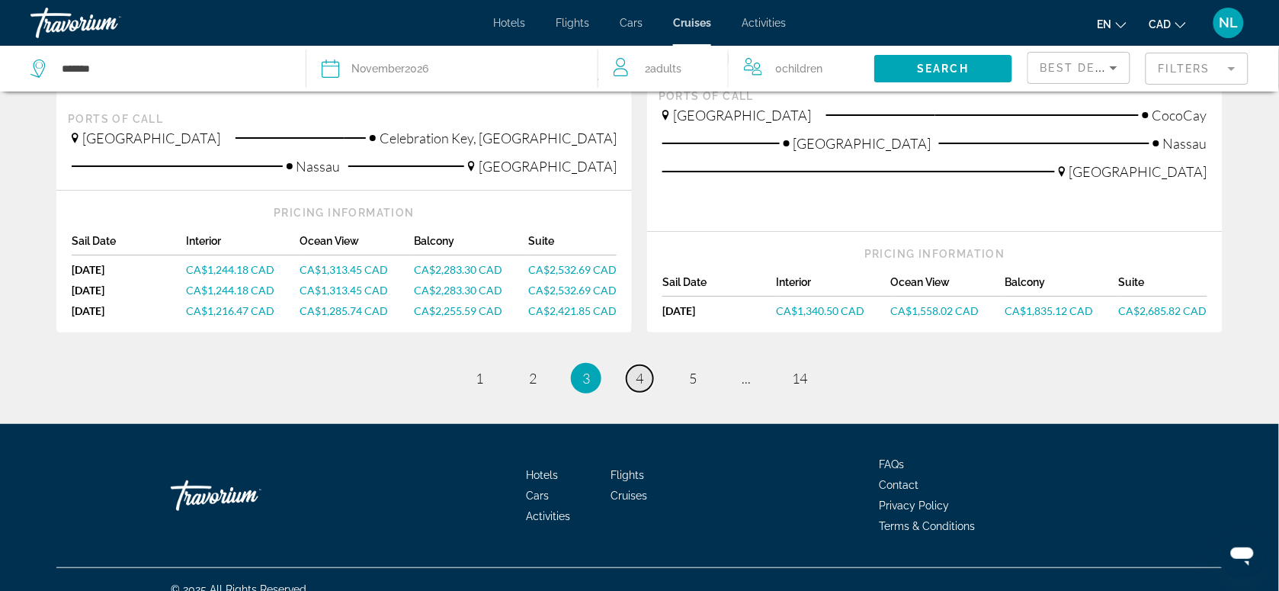
click at [641, 370] on span "4" at bounding box center [640, 378] width 8 height 17
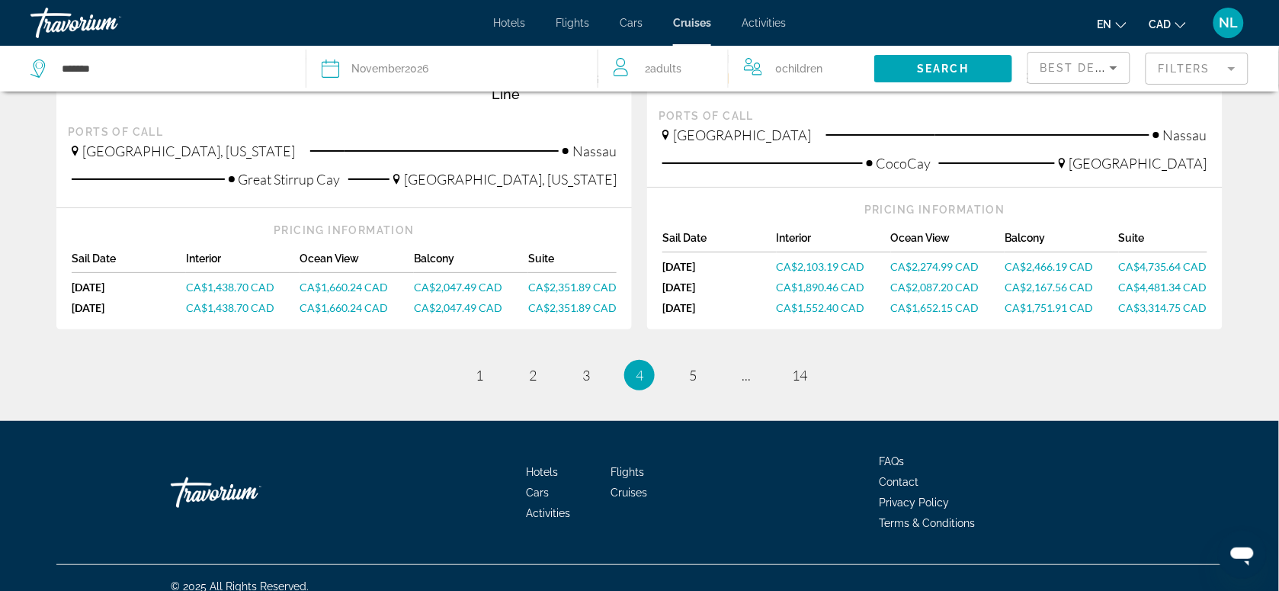
scroll to position [1666, 0]
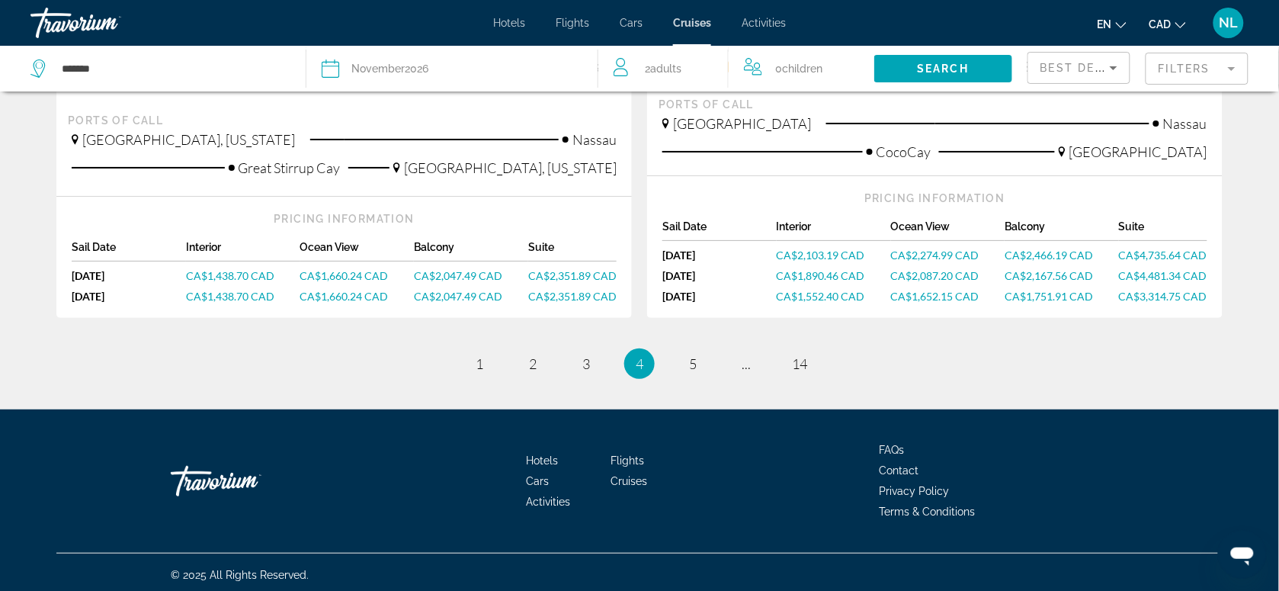
click at [679, 364] on ul "4 / 14 page 1 page 2 page 3 You're on page 4 page 5 page ... page 14" at bounding box center [639, 363] width 1166 height 30
click at [691, 366] on span "5" at bounding box center [693, 363] width 8 height 17
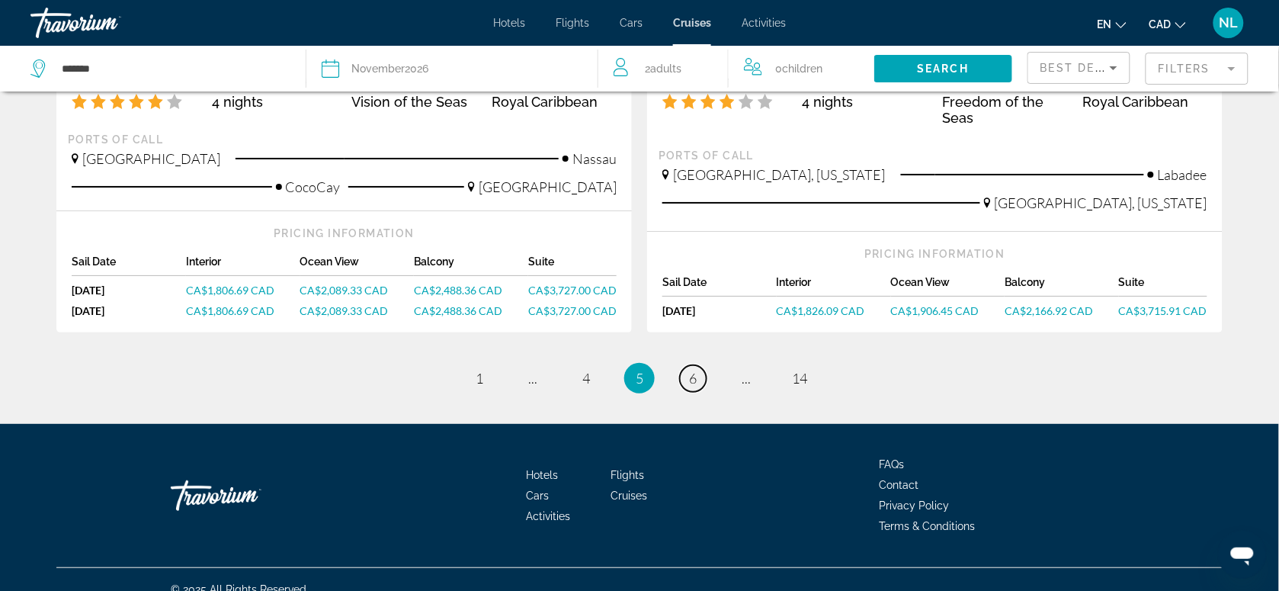
scroll to position [1647, 0]
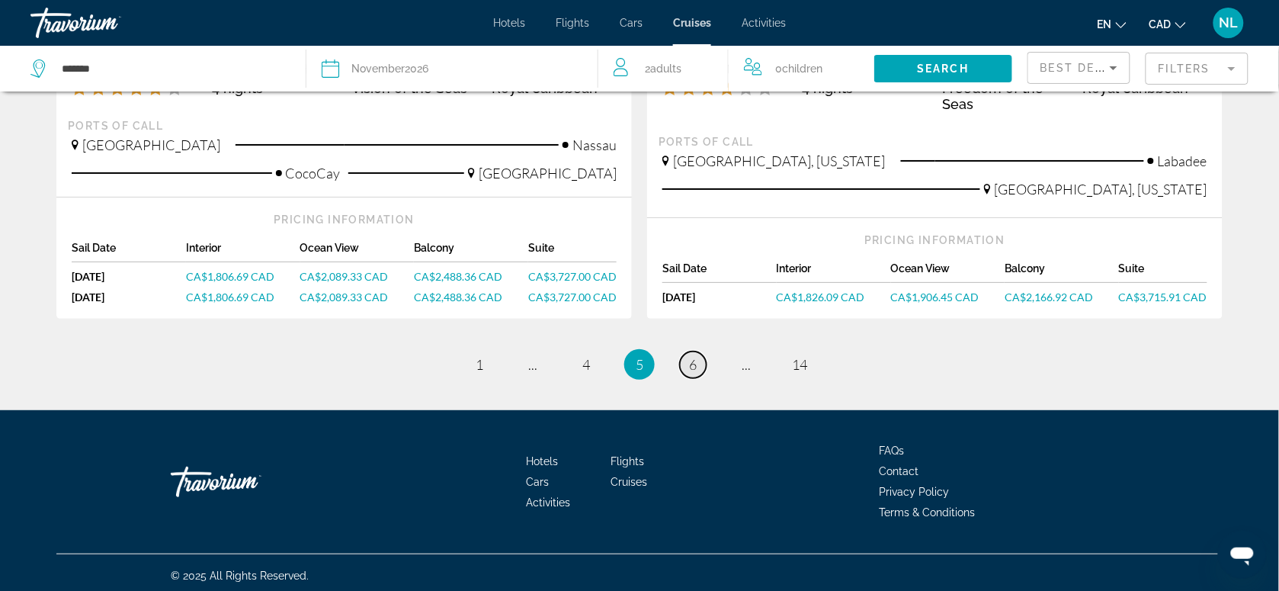
click at [690, 356] on span "6" at bounding box center [693, 364] width 8 height 17
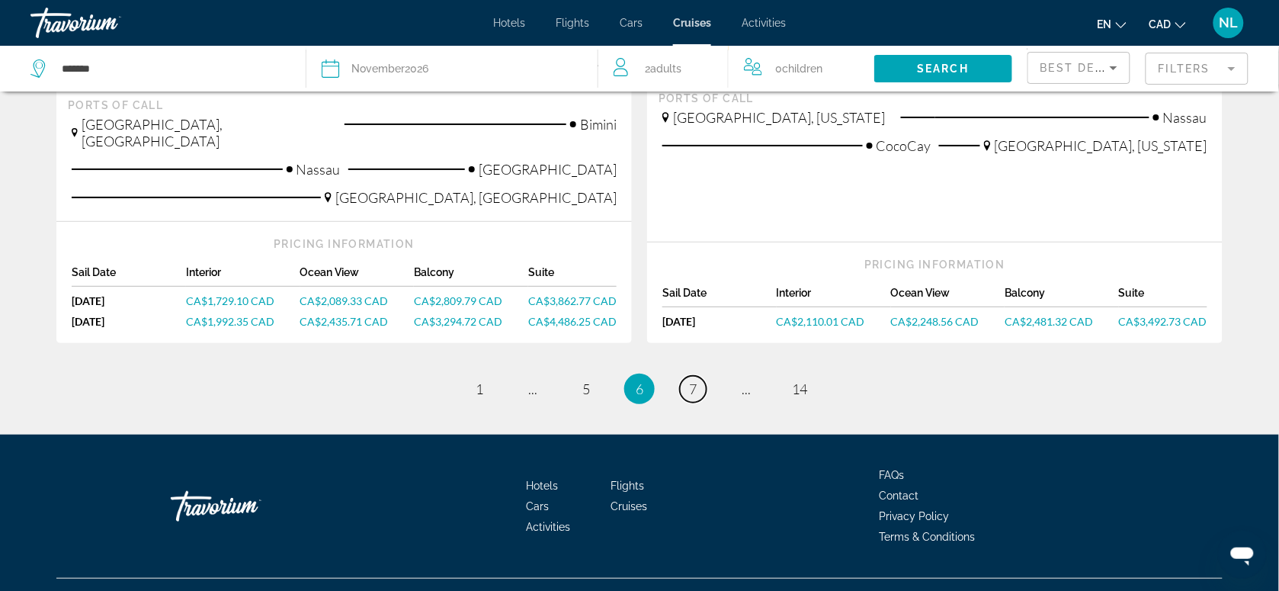
scroll to position [1722, 0]
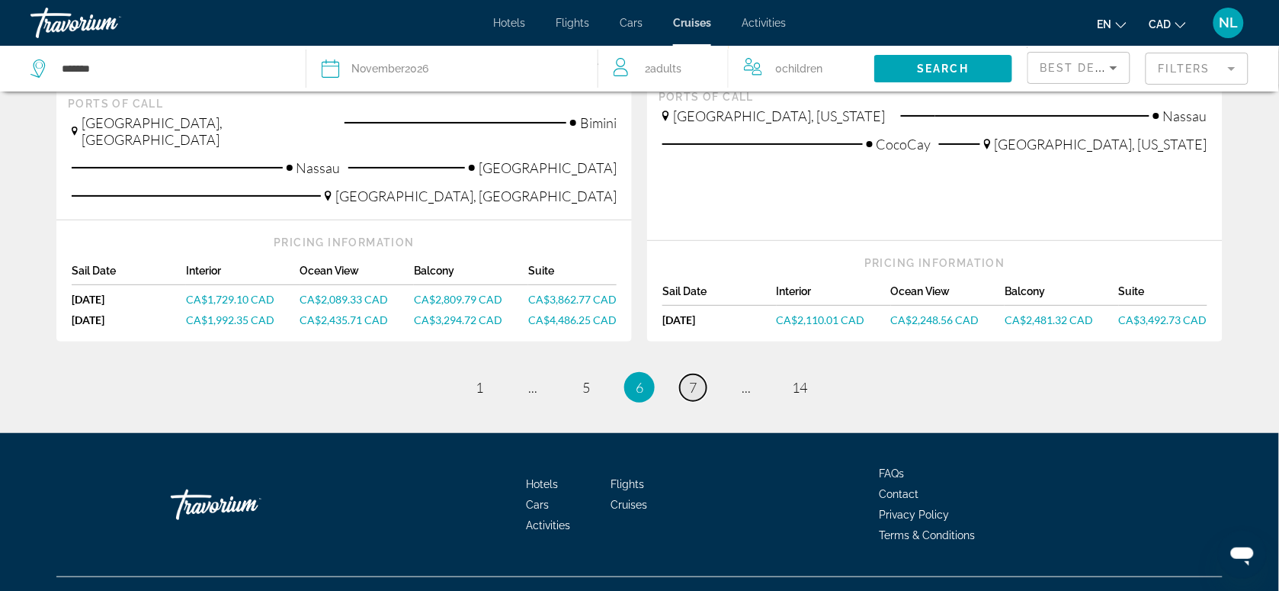
click at [694, 379] on span "7" at bounding box center [693, 387] width 8 height 17
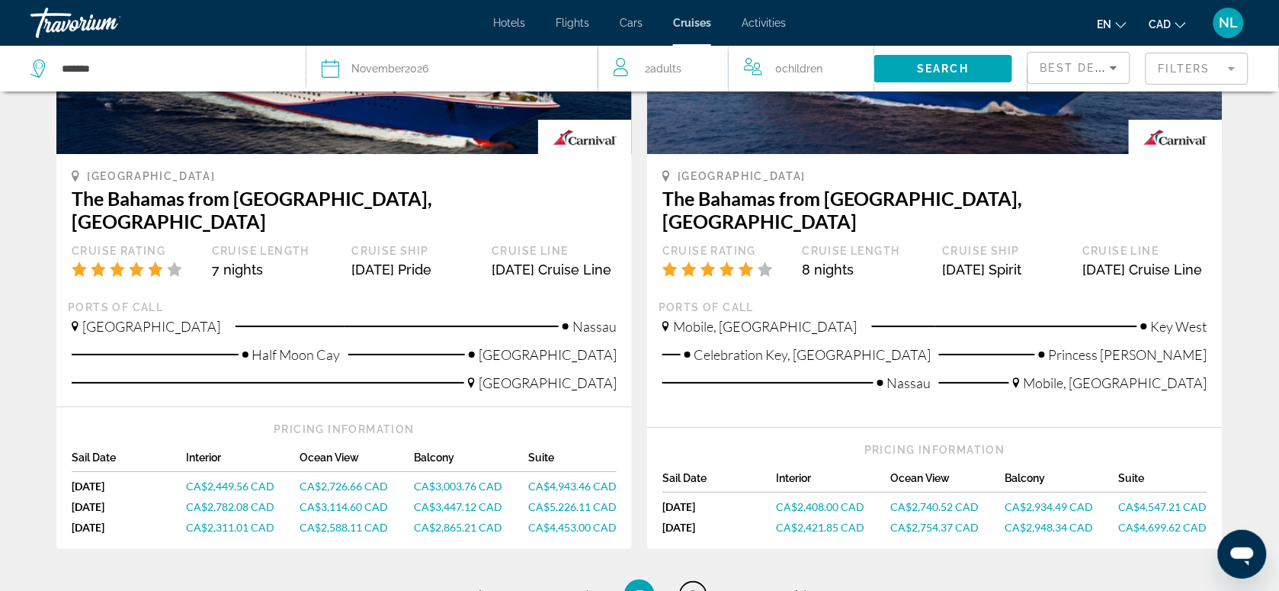
scroll to position [1524, 0]
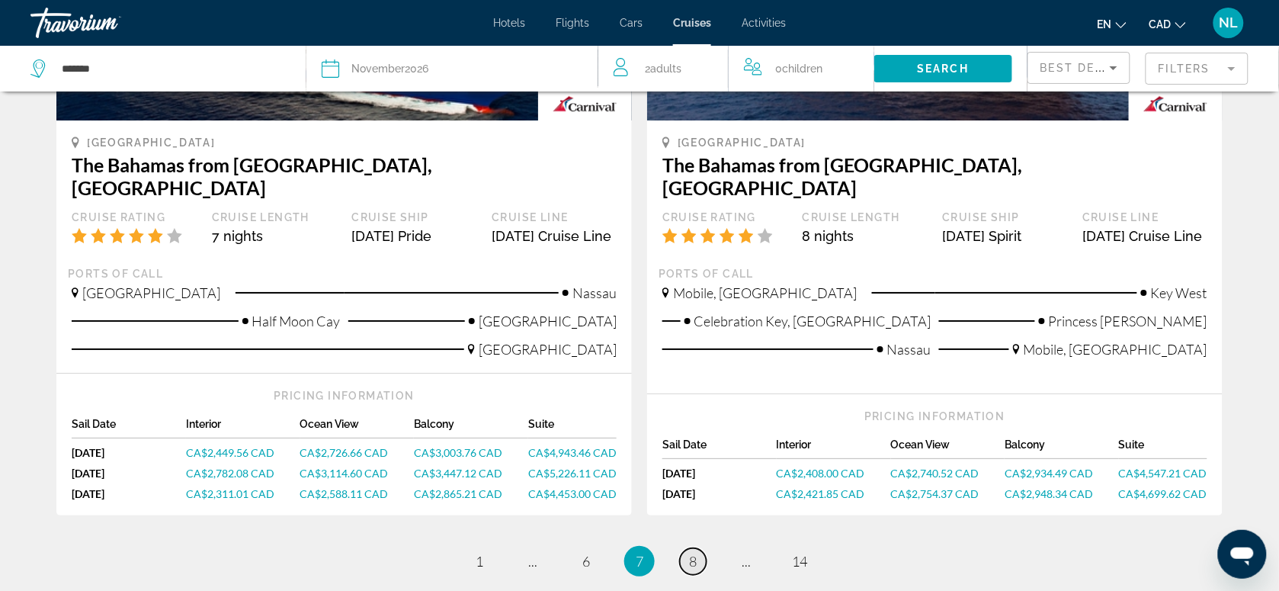
click at [700, 548] on link "page 8" at bounding box center [693, 561] width 27 height 27
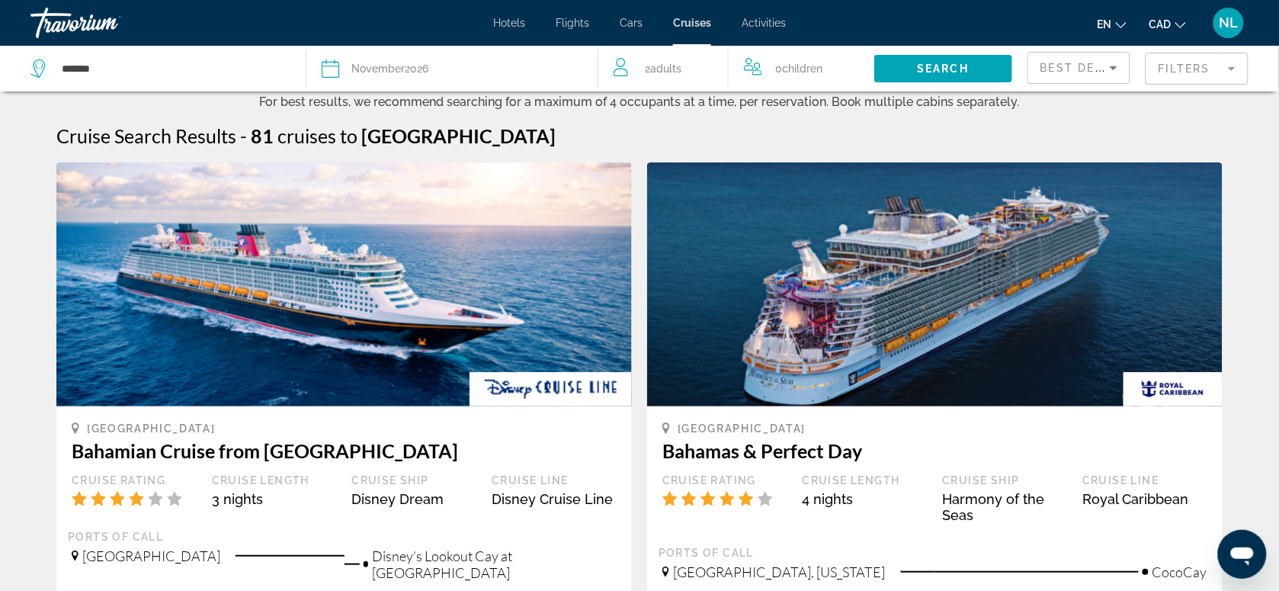
click at [687, 23] on span "Cruises" at bounding box center [692, 23] width 38 height 12
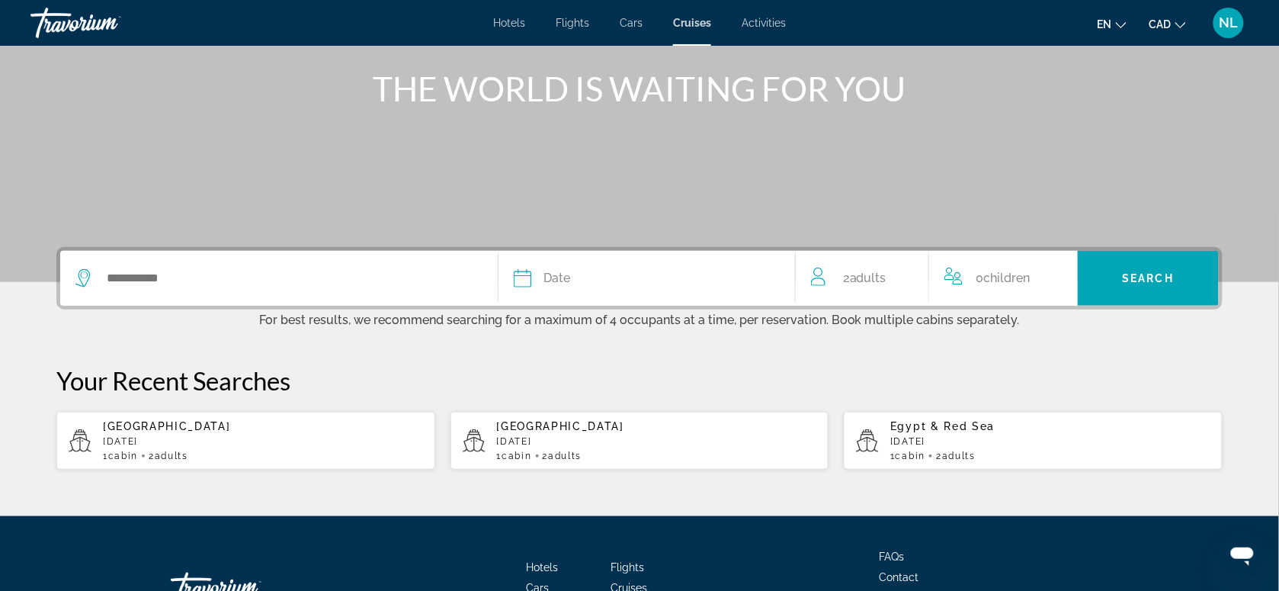
scroll to position [191, 0]
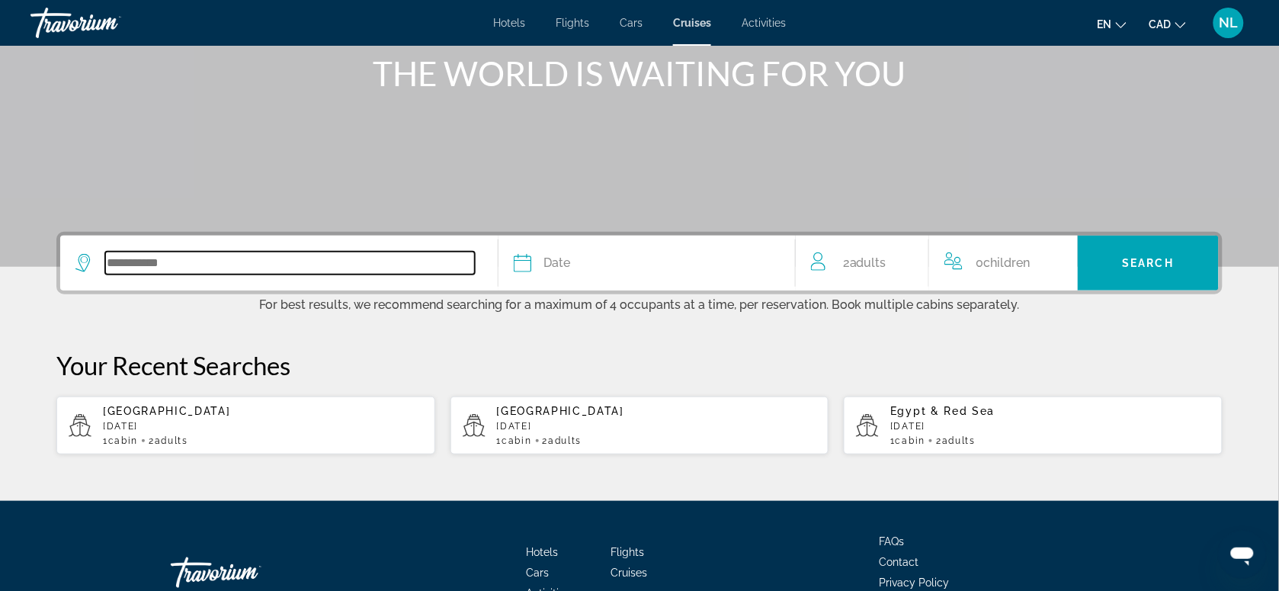
click at [332, 259] on input "Search widget" at bounding box center [290, 263] width 370 height 23
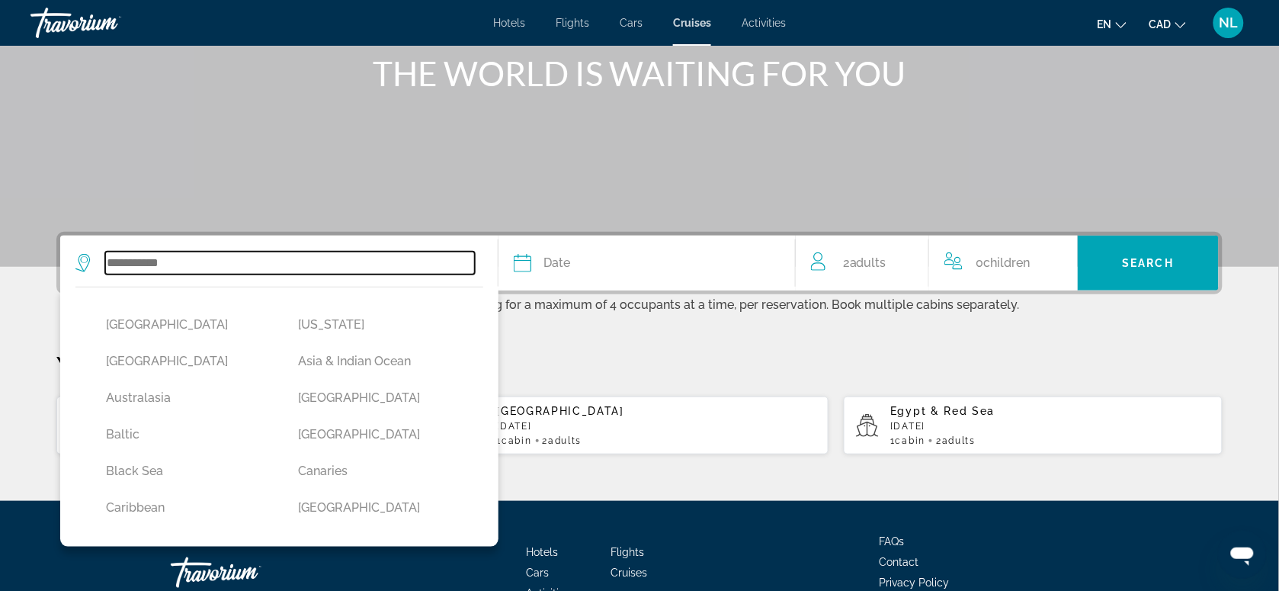
scroll to position [287, 0]
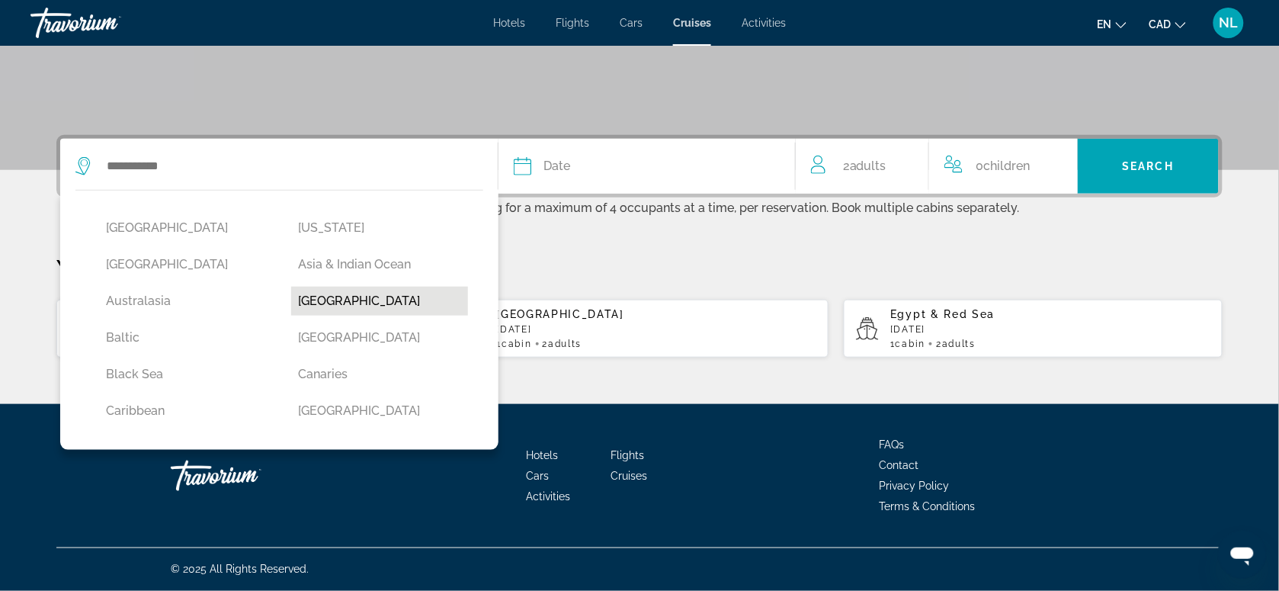
click at [329, 305] on button "[GEOGRAPHIC_DATA]" at bounding box center [380, 301] width 178 height 29
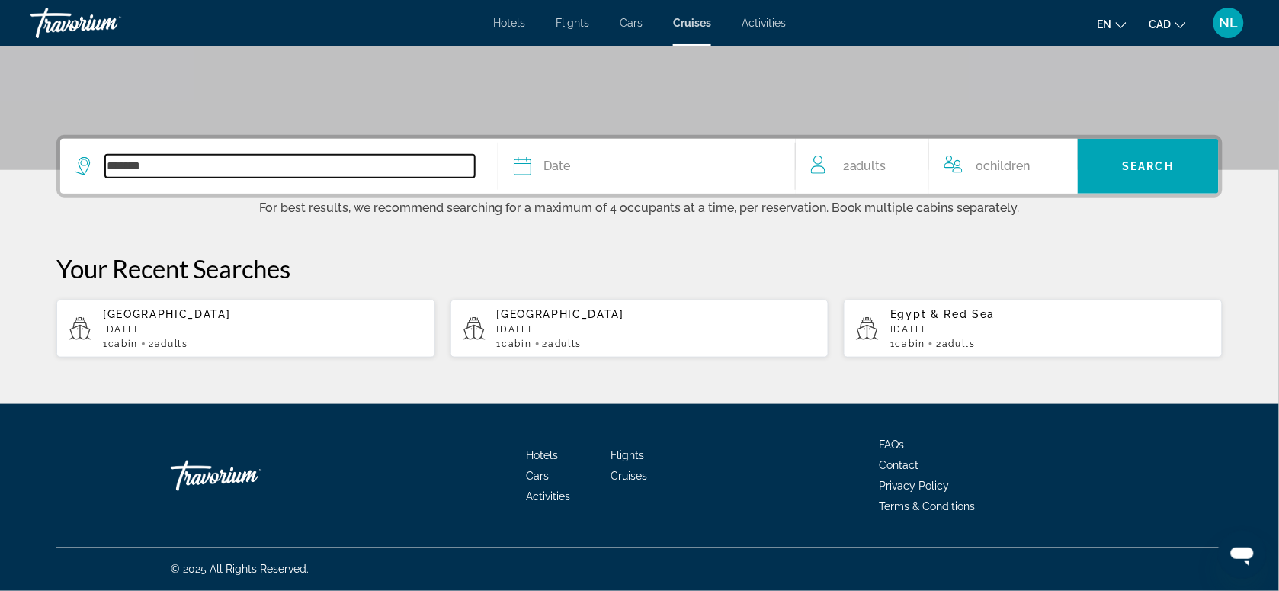
click at [370, 172] on input "*******" at bounding box center [290, 166] width 370 height 23
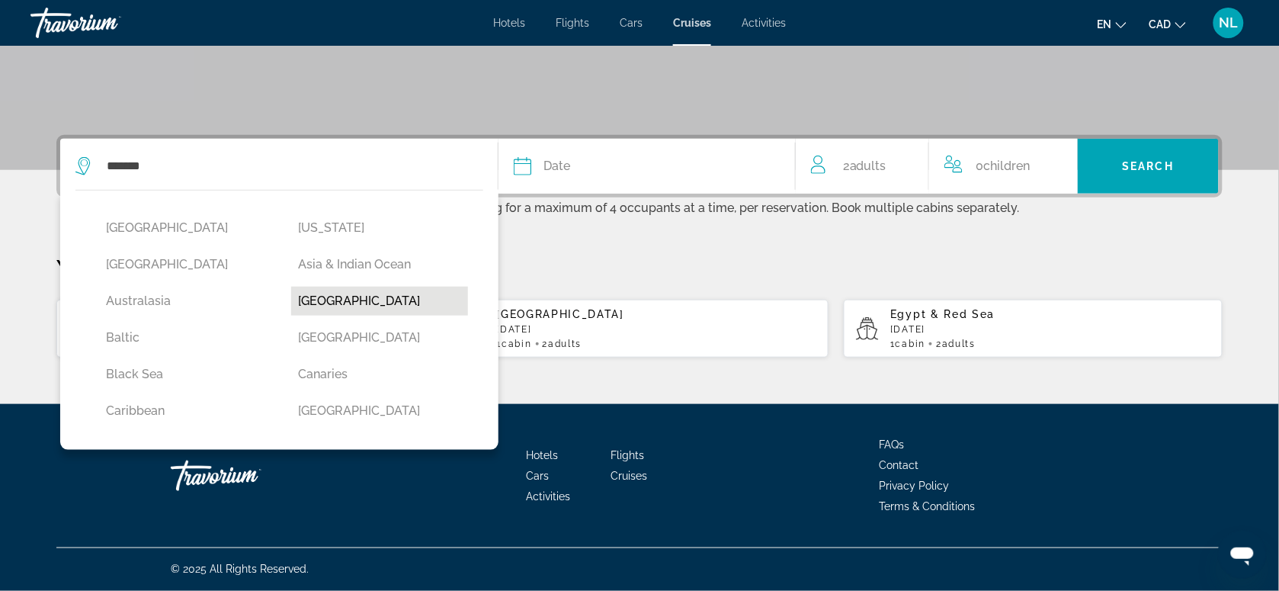
click at [367, 303] on button "[GEOGRAPHIC_DATA]" at bounding box center [380, 301] width 178 height 29
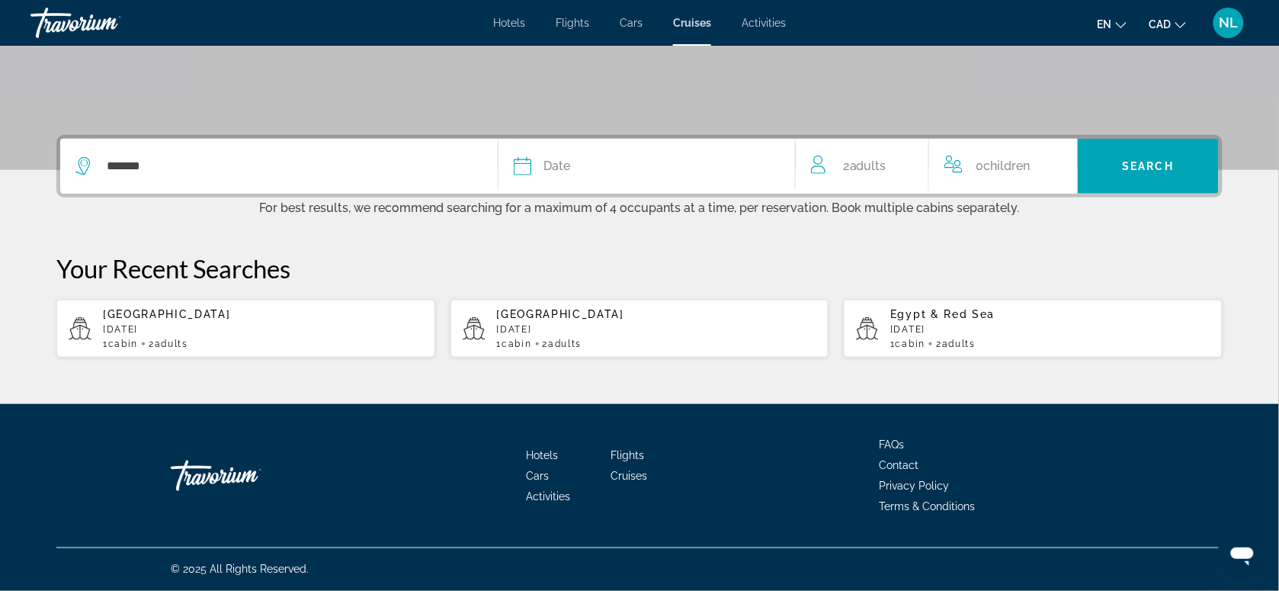
click at [633, 179] on button "Date January February March April May June July August September October Novemb…" at bounding box center [647, 166] width 266 height 55
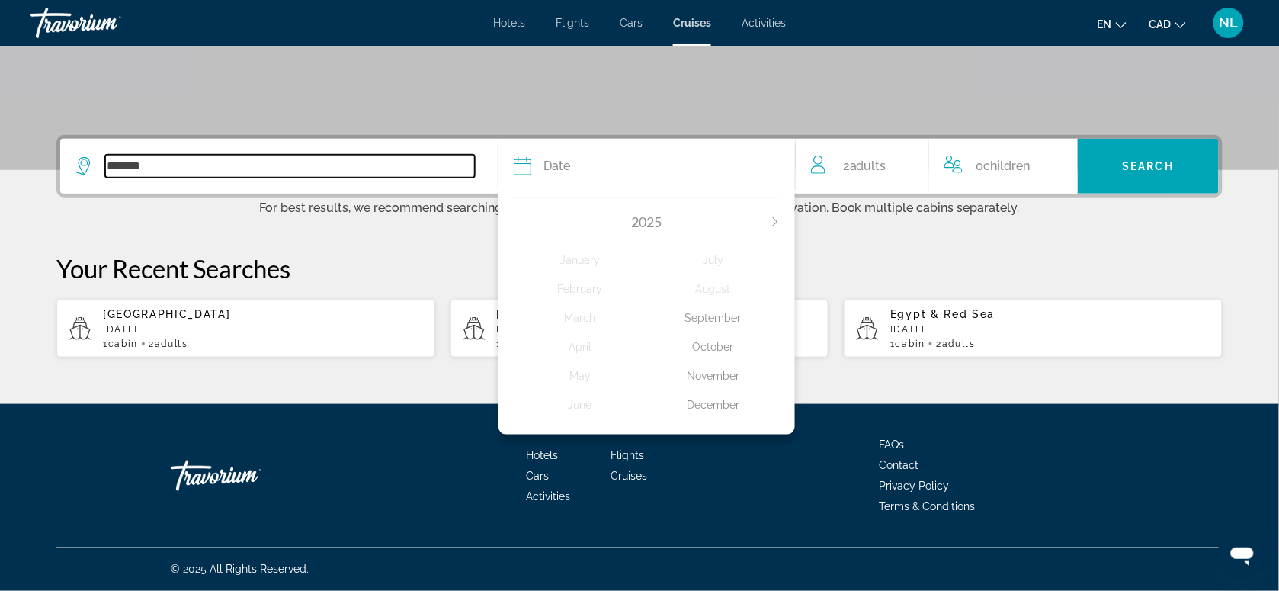
click at [362, 168] on input "*******" at bounding box center [290, 166] width 370 height 23
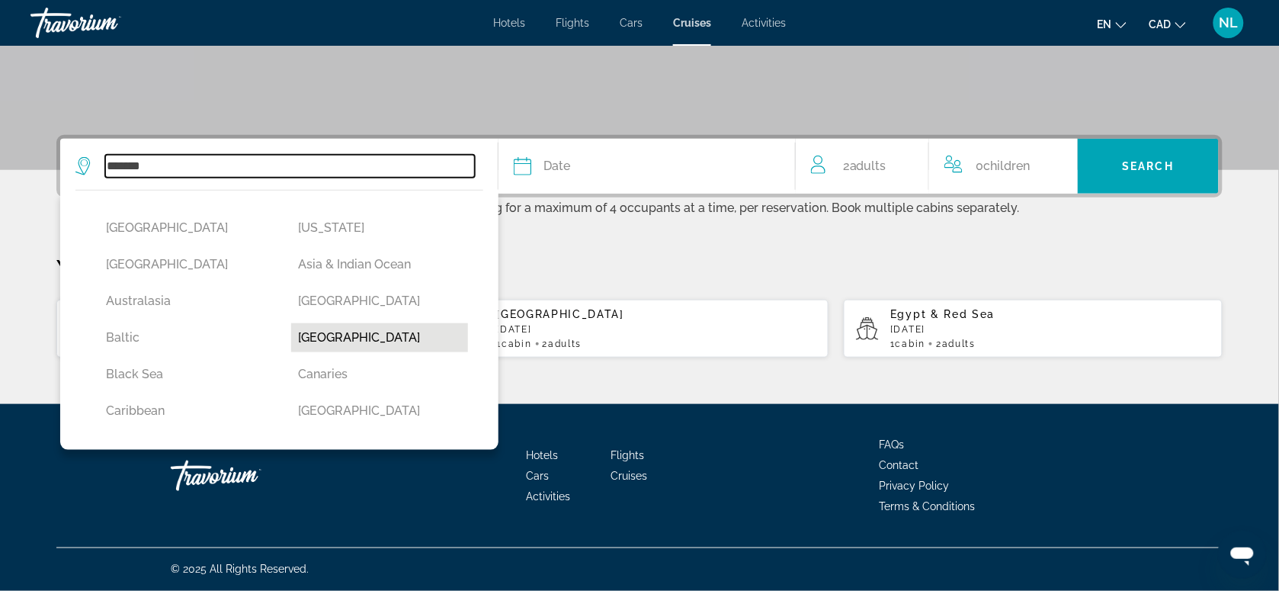
scroll to position [95, 0]
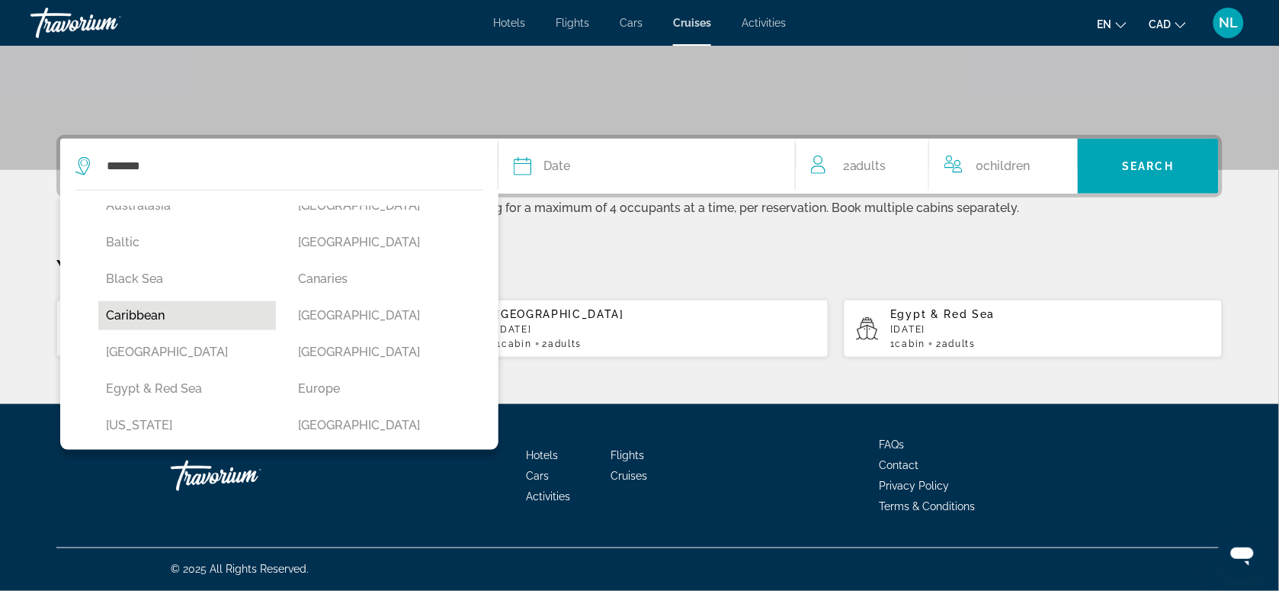
click at [128, 317] on button "Caribbean" at bounding box center [187, 315] width 178 height 29
type input "*********"
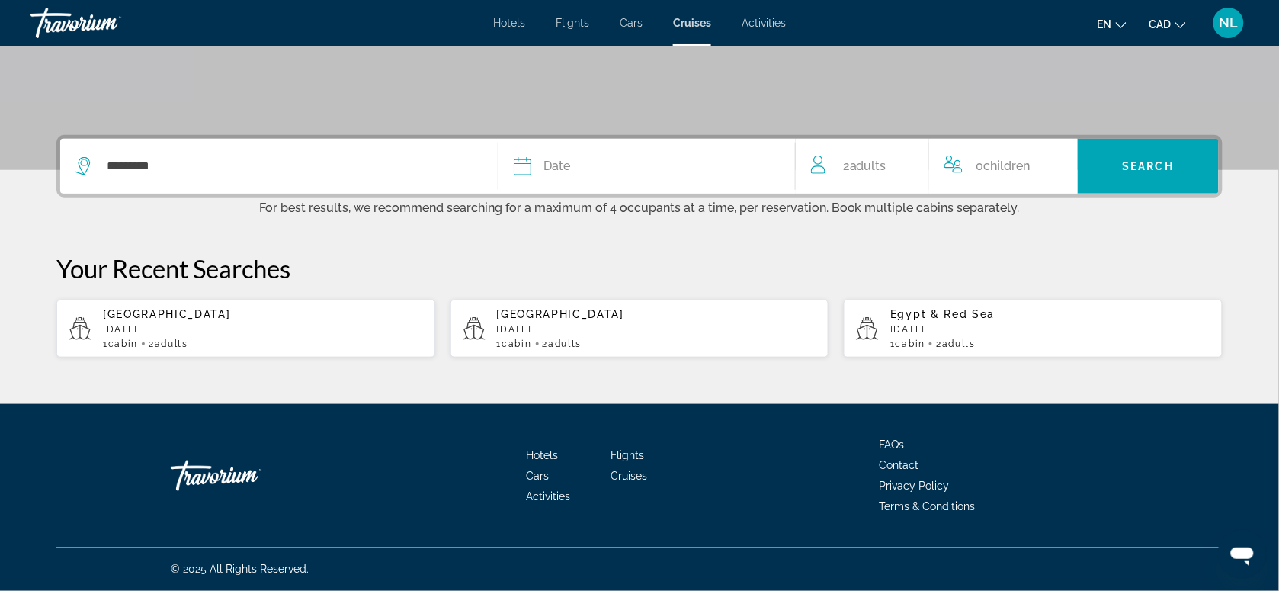
click at [582, 169] on div "Date" at bounding box center [647, 165] width 266 height 21
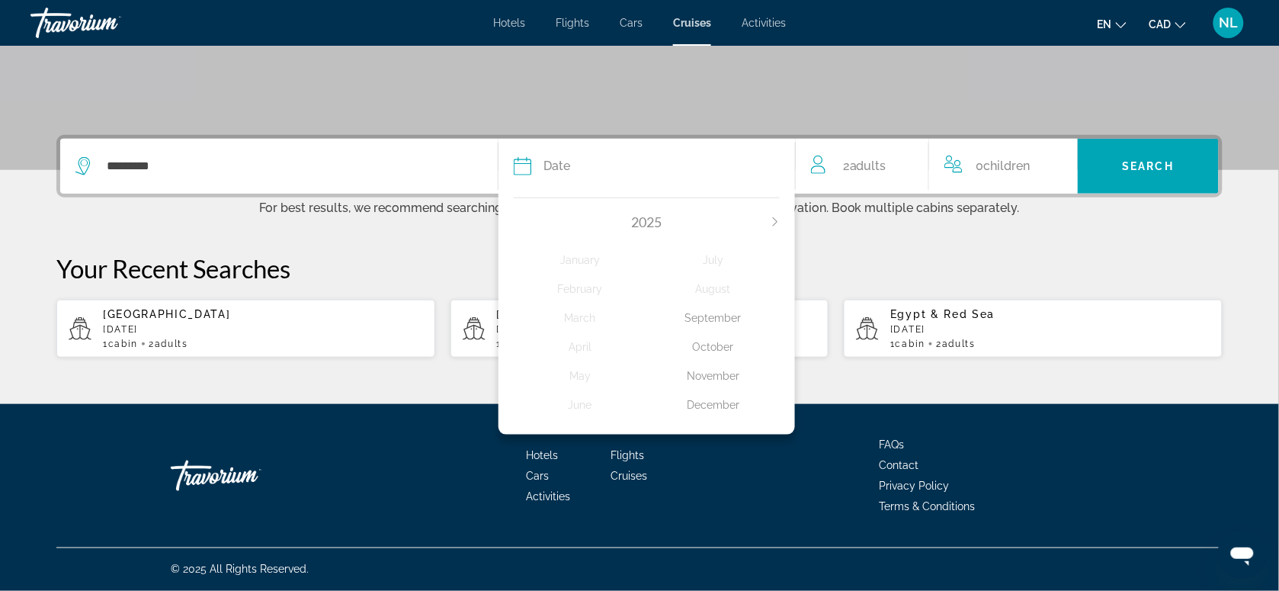
click at [707, 377] on div "November" at bounding box center [713, 375] width 133 height 27
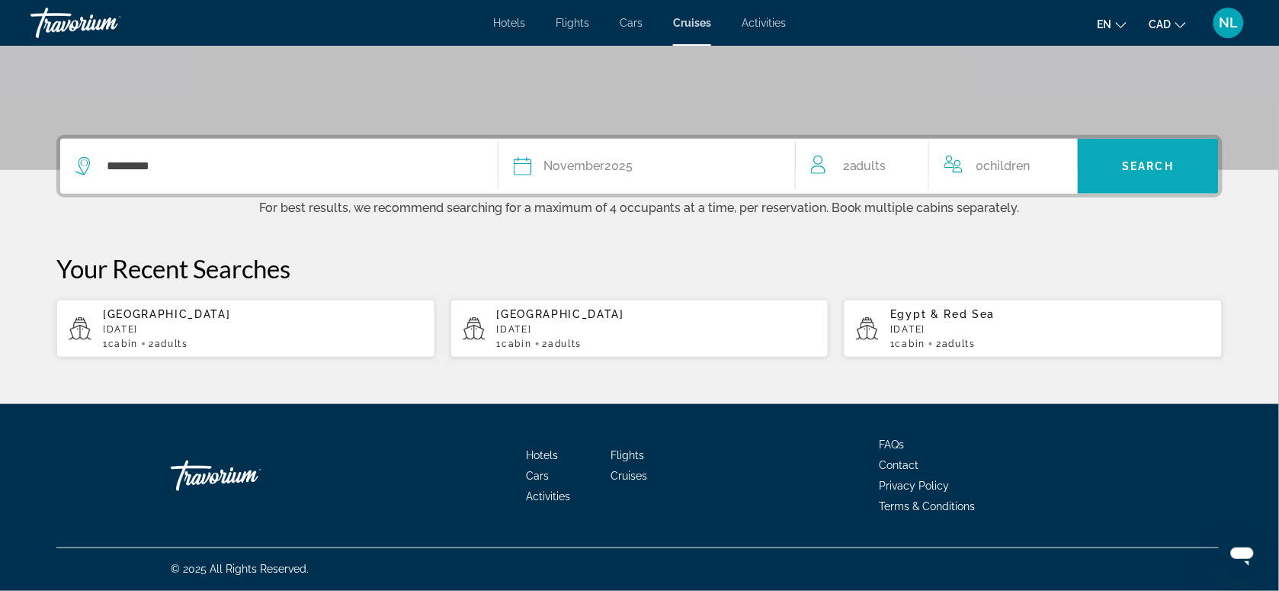
click at [1148, 175] on span "Search widget" at bounding box center [1148, 166] width 141 height 37
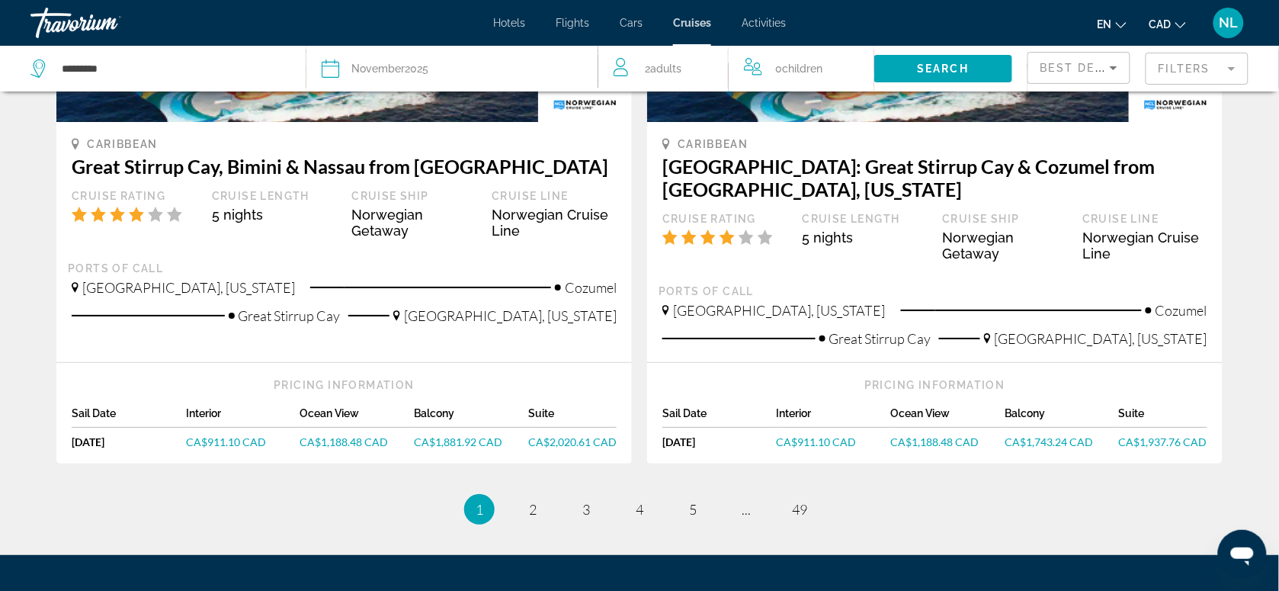
scroll to position [1620, 0]
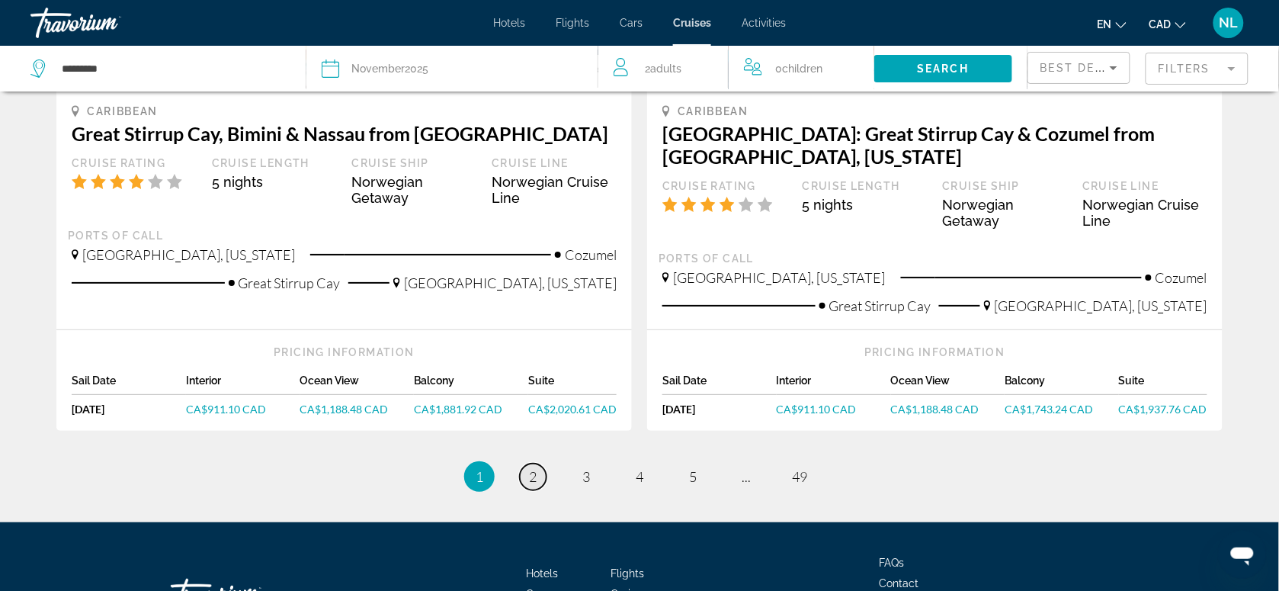
click at [532, 468] on span "2" at bounding box center [533, 476] width 8 height 17
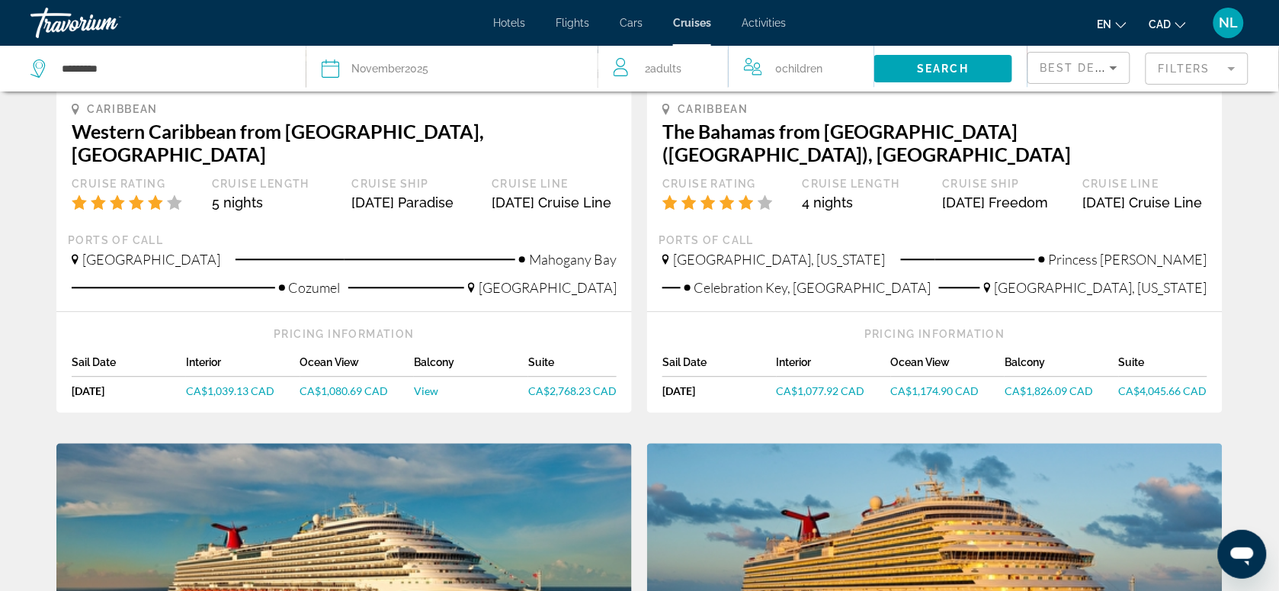
scroll to position [953, 0]
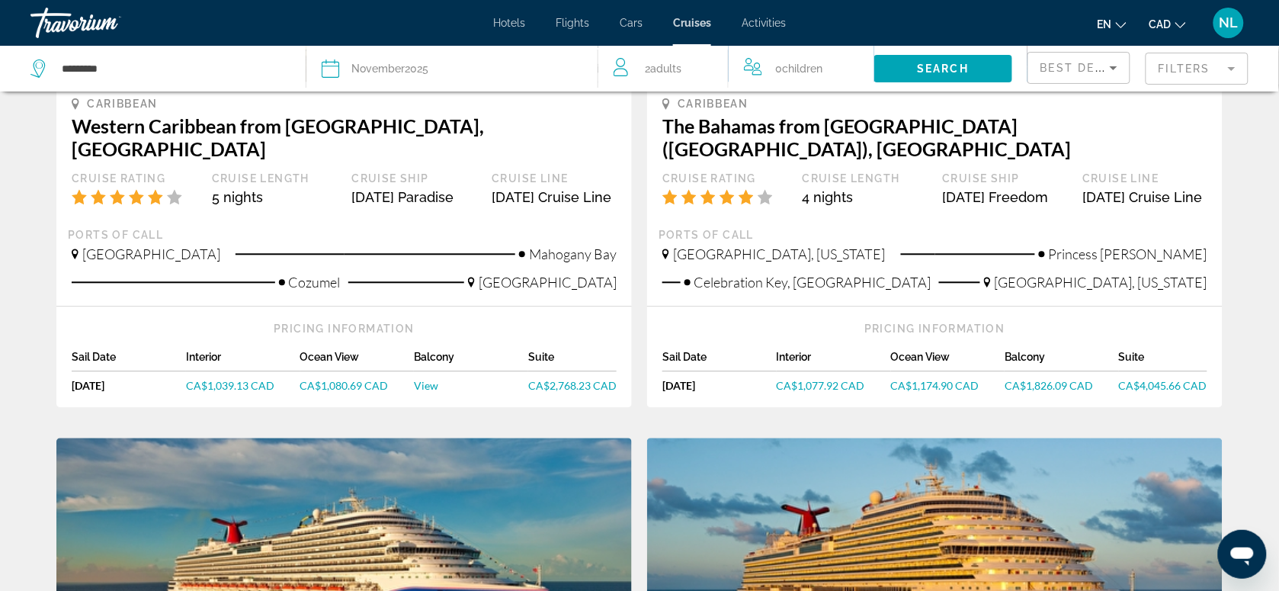
click at [1179, 69] on mat-form-field "Filters" at bounding box center [1197, 69] width 103 height 32
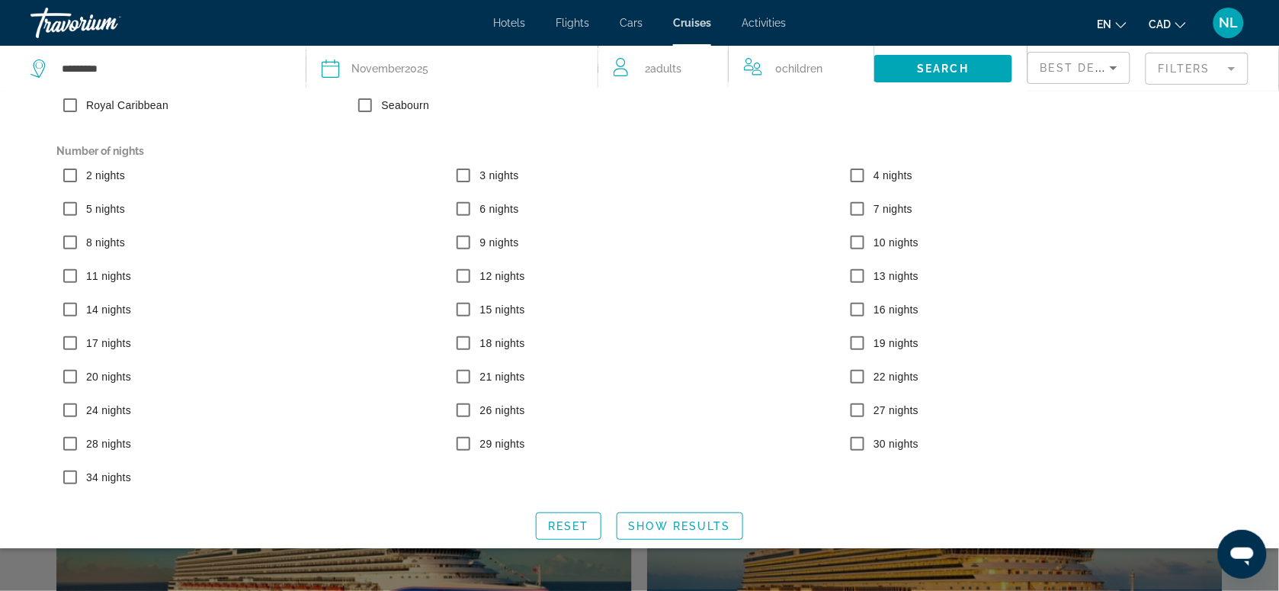
scroll to position [114, 0]
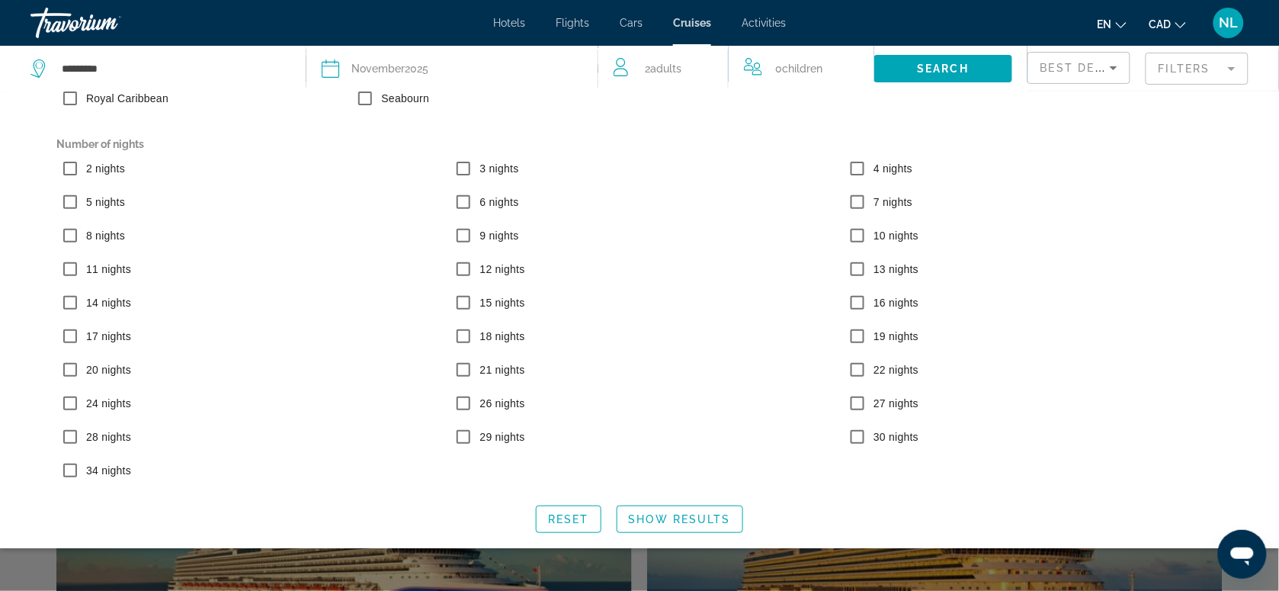
click at [1181, 69] on mat-form-field "Filters" at bounding box center [1197, 69] width 103 height 32
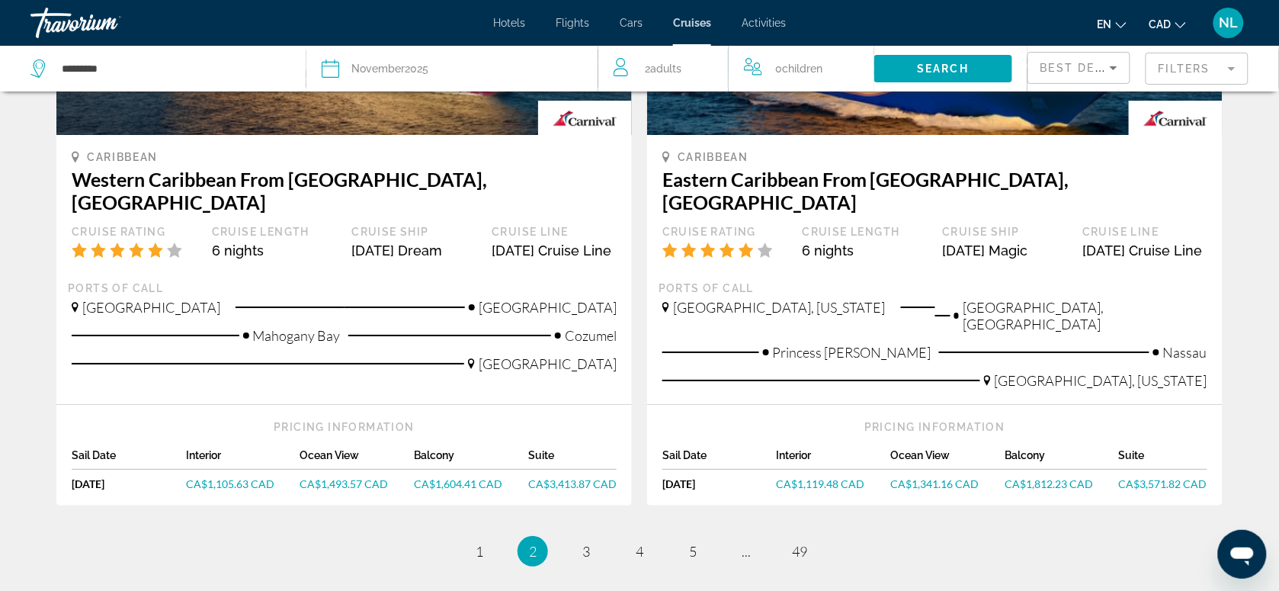
scroll to position [1620, 0]
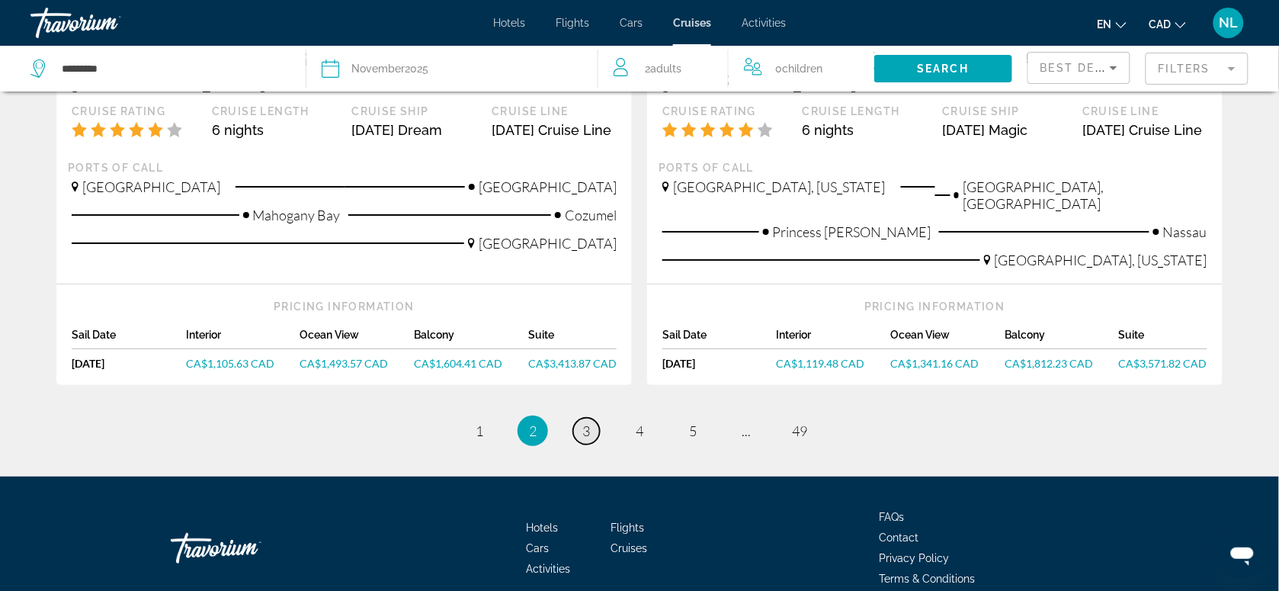
click at [588, 422] on span "3" at bounding box center [586, 430] width 8 height 17
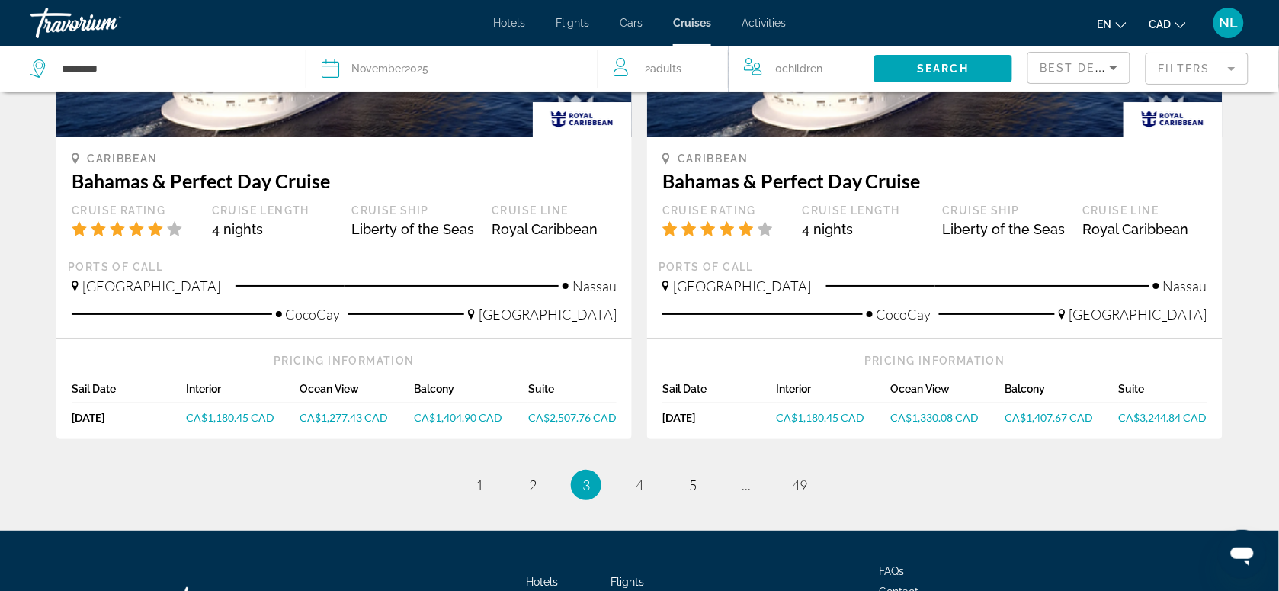
scroll to position [1524, 0]
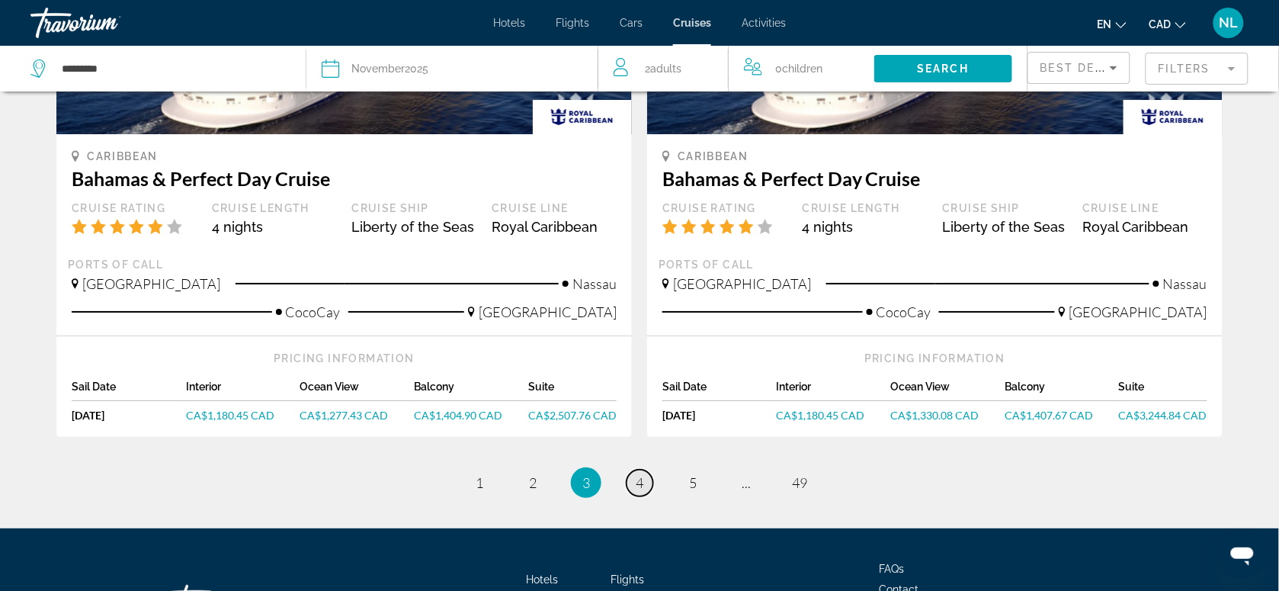
click at [638, 476] on span "4" at bounding box center [640, 482] width 8 height 17
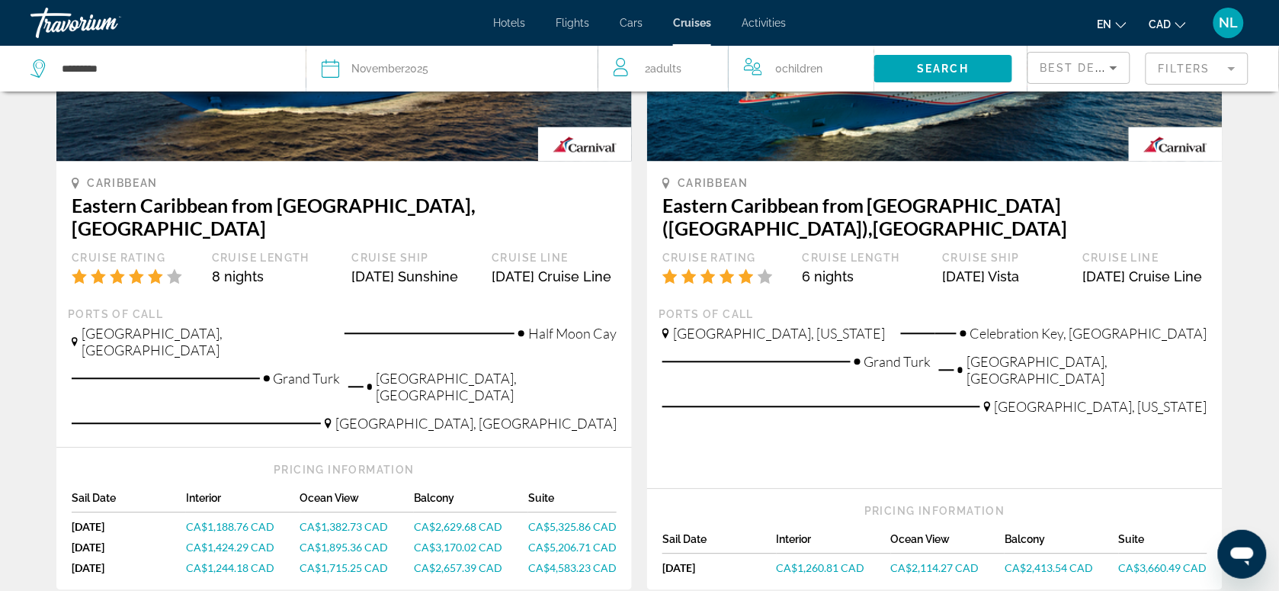
scroll to position [857, 0]
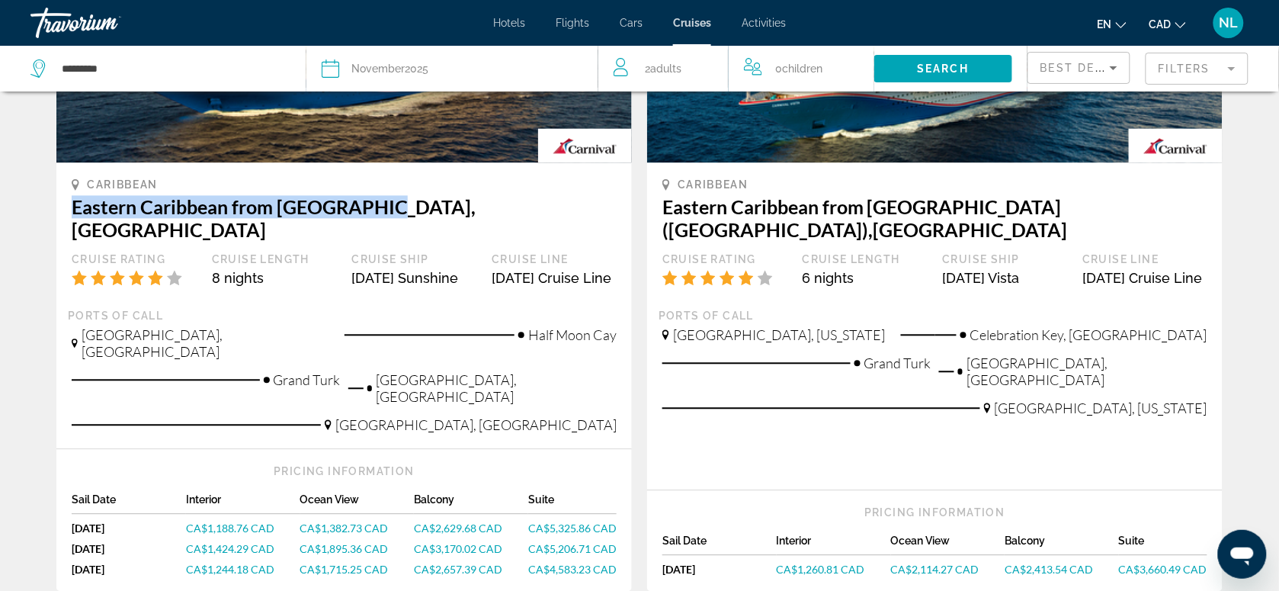
drag, startPoint x: 76, startPoint y: 204, endPoint x: 393, endPoint y: 203, distance: 316.3
click at [393, 203] on h3 "Eastern Caribbean from [GEOGRAPHIC_DATA], [GEOGRAPHIC_DATA]" at bounding box center [344, 218] width 545 height 46
drag, startPoint x: 393, startPoint y: 203, endPoint x: 330, endPoint y: 200, distance: 62.5
copy h3 "Eastern Caribbean from [GEOGRAPHIC_DATA], [GEOGRAPHIC_DATA]"
click at [444, 521] on span "CA$2,629.68 CAD" at bounding box center [458, 527] width 88 height 13
